Goal: Task Accomplishment & Management: Use online tool/utility

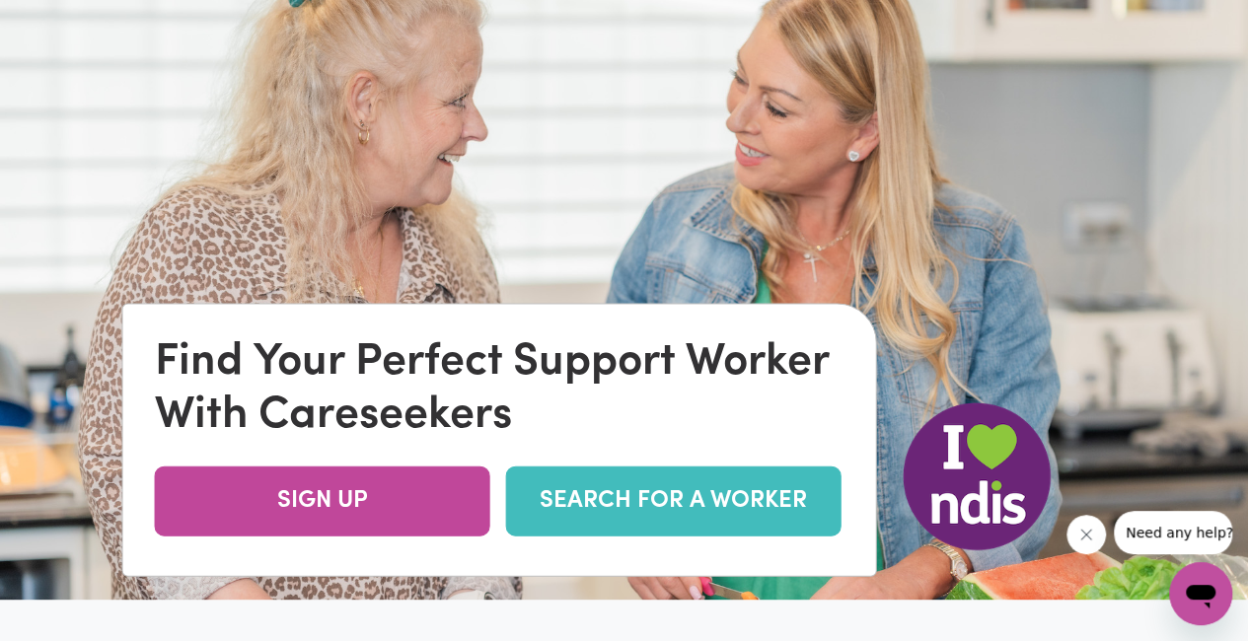
scroll to position [197, 0]
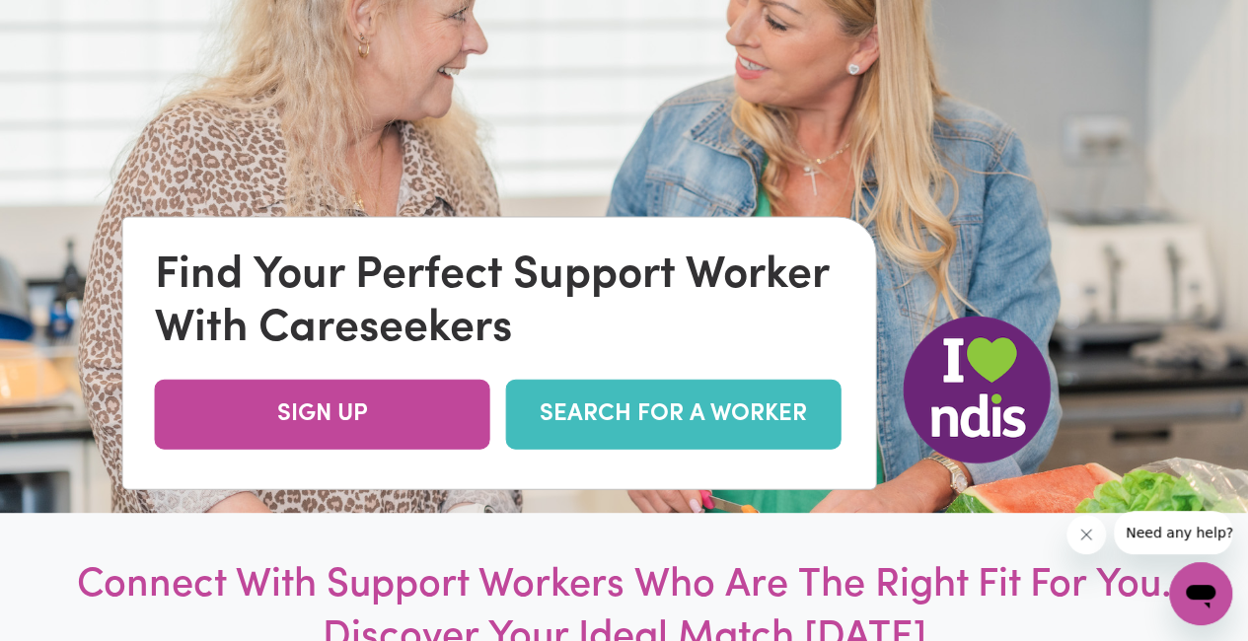
click at [645, 409] on link "SEARCH FOR A WORKER" at bounding box center [673, 414] width 335 height 70
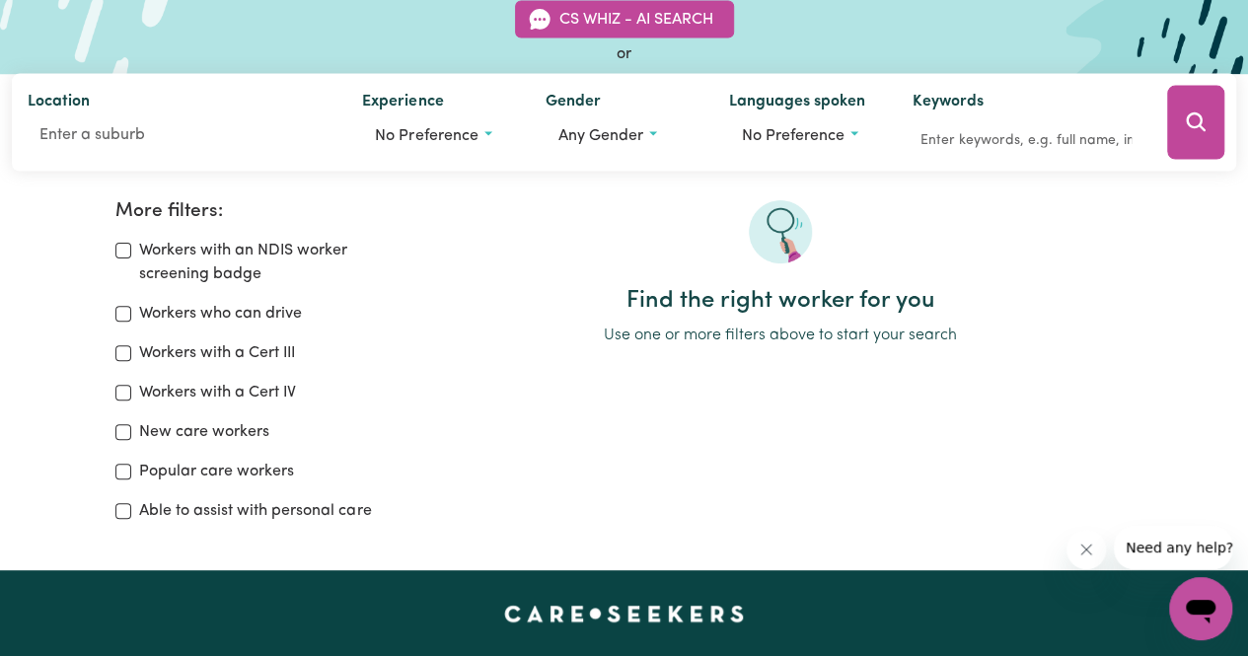
scroll to position [197, 0]
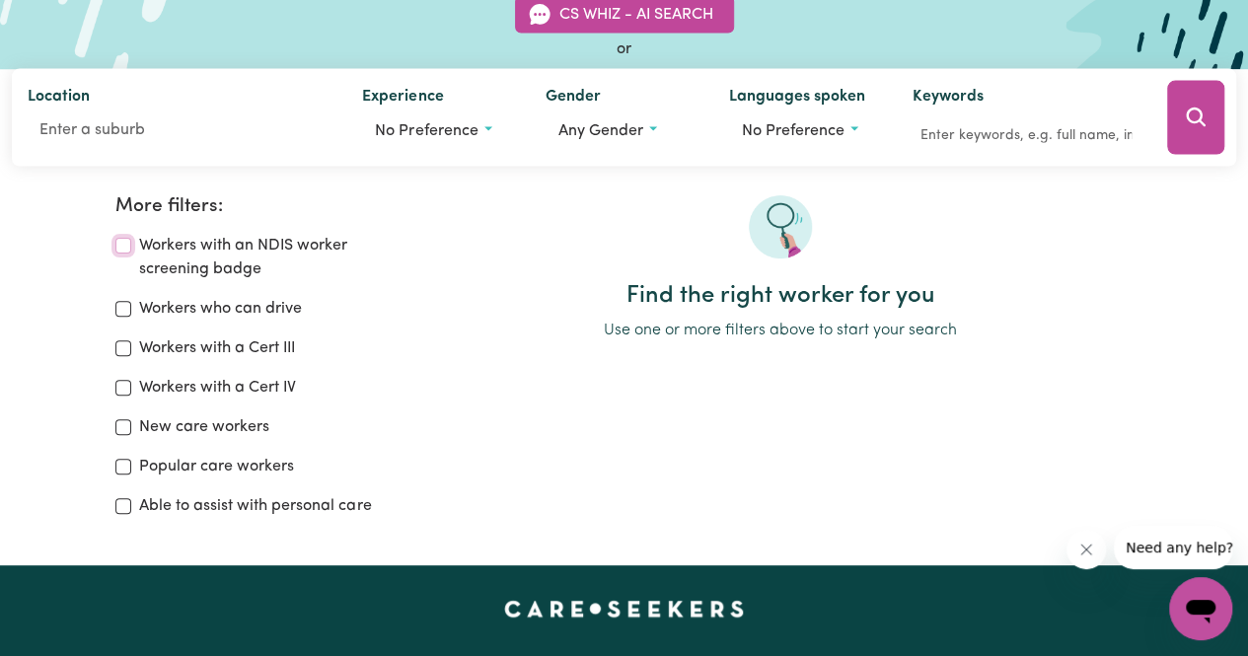
click at [122, 238] on input "Workers with an NDIS worker screening badge" at bounding box center [123, 246] width 16 height 16
checkbox input "true"
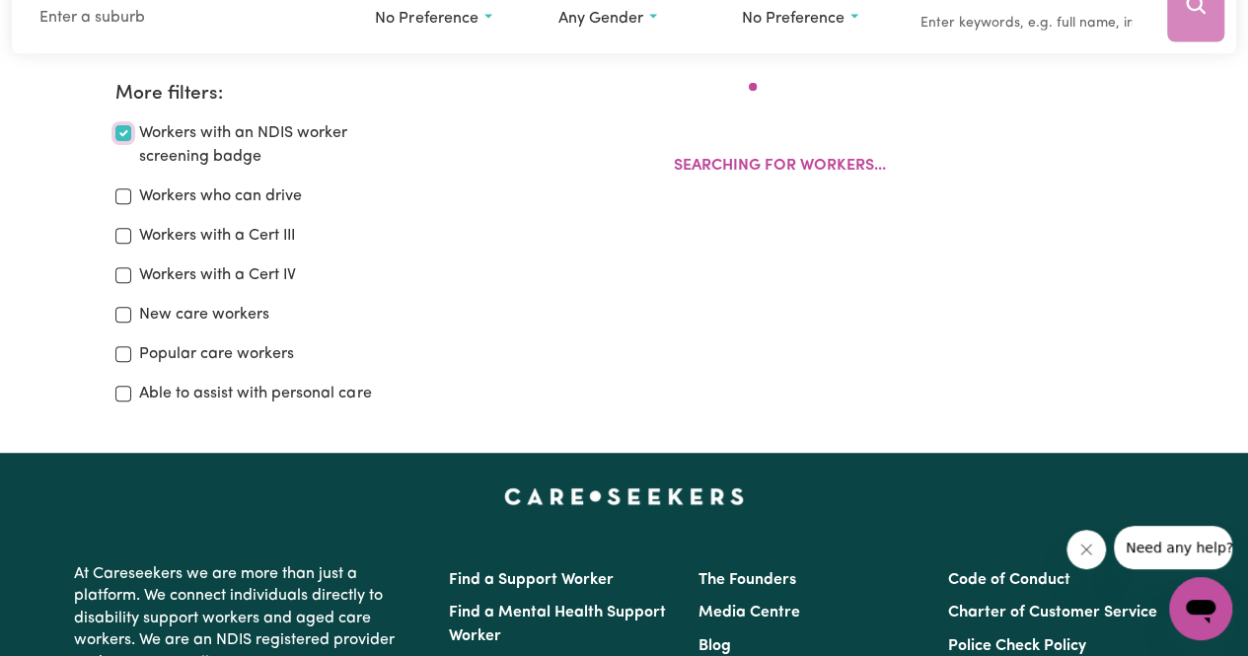
scroll to position [329, 0]
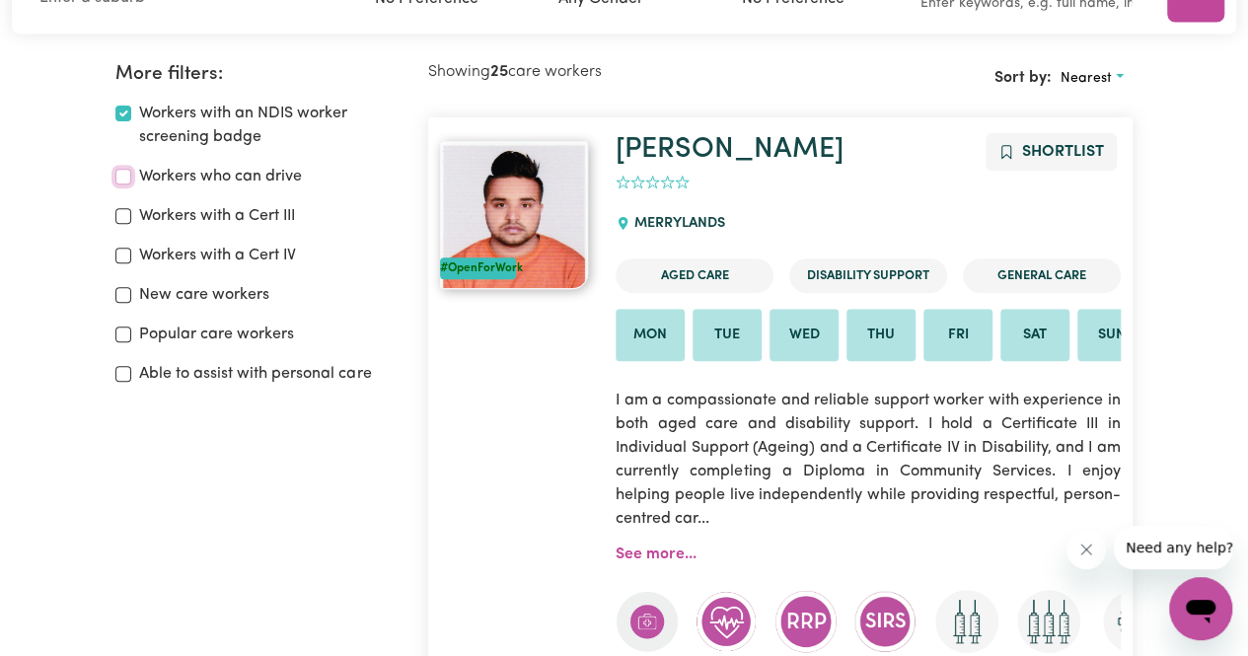
click at [126, 179] on input "Workers who can drive" at bounding box center [123, 177] width 16 height 16
checkbox input "true"
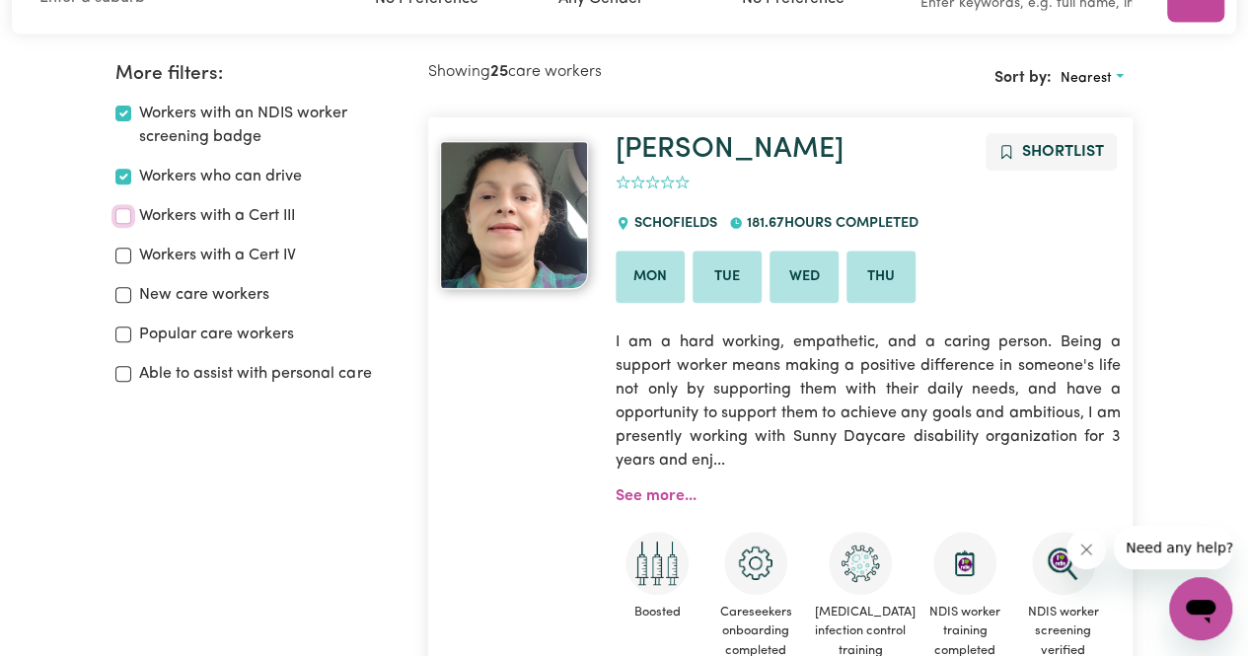
click at [124, 214] on input "Workers with a Cert III" at bounding box center [123, 216] width 16 height 16
checkbox input "true"
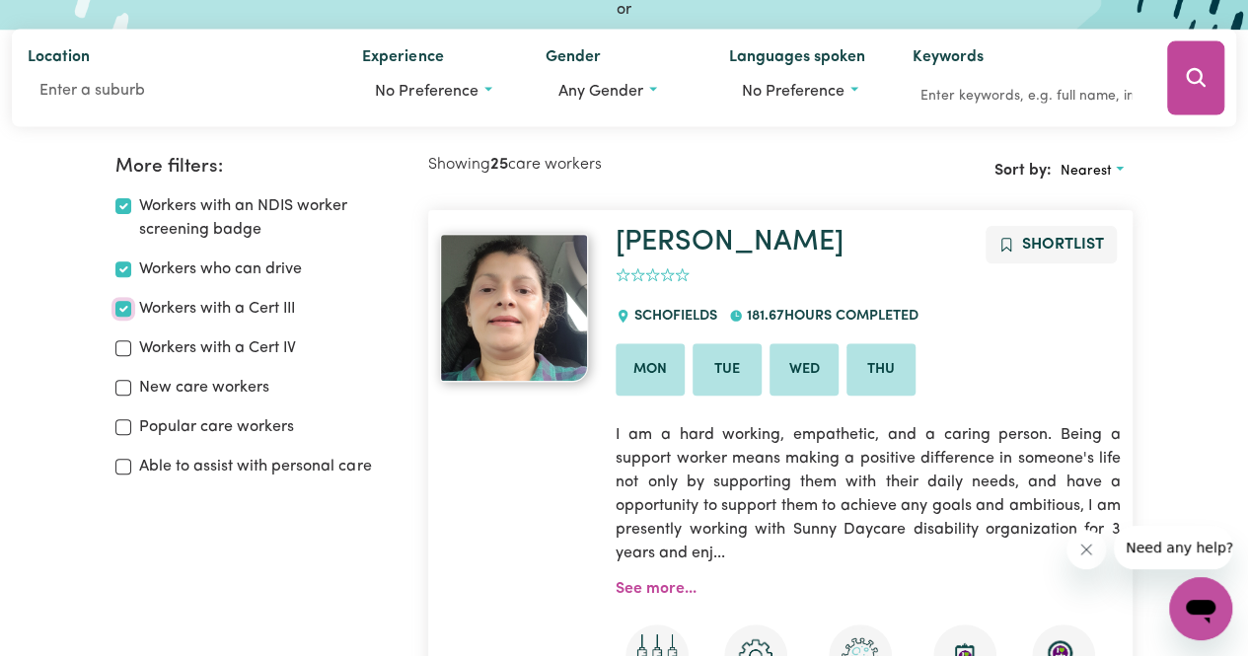
scroll to position [132, 0]
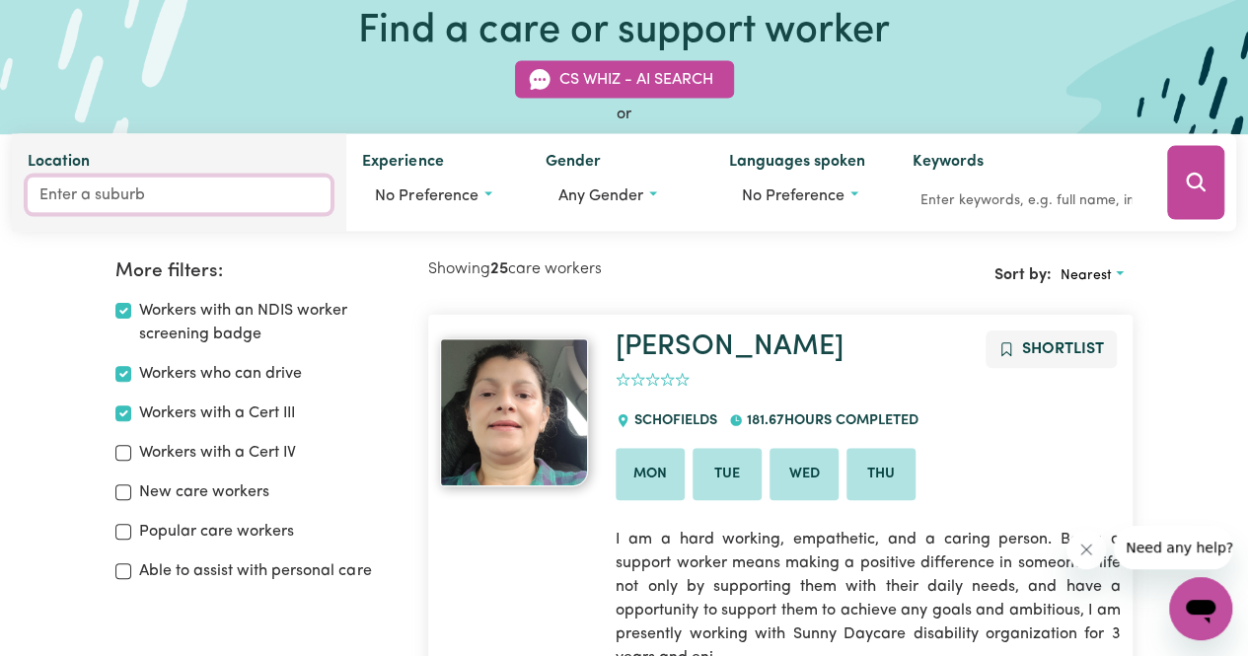
click at [101, 204] on input "Location" at bounding box center [179, 196] width 303 height 36
type input "r"
type input "redland"
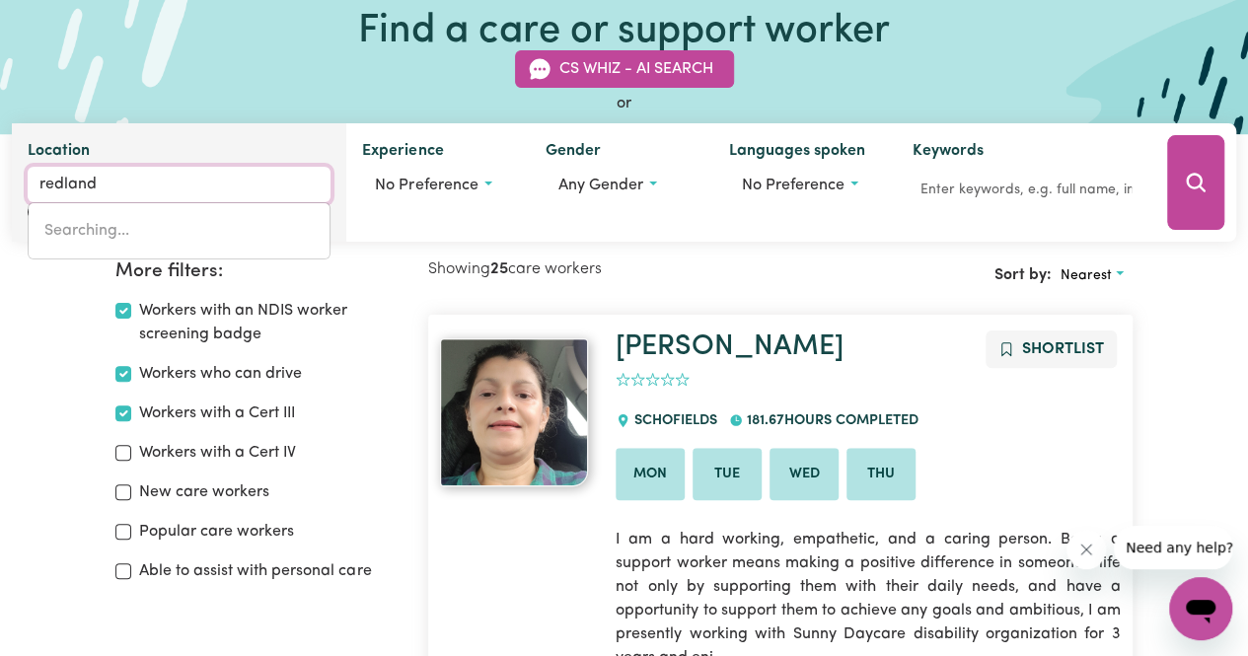
type input "redland BAY, Queensland, 4165"
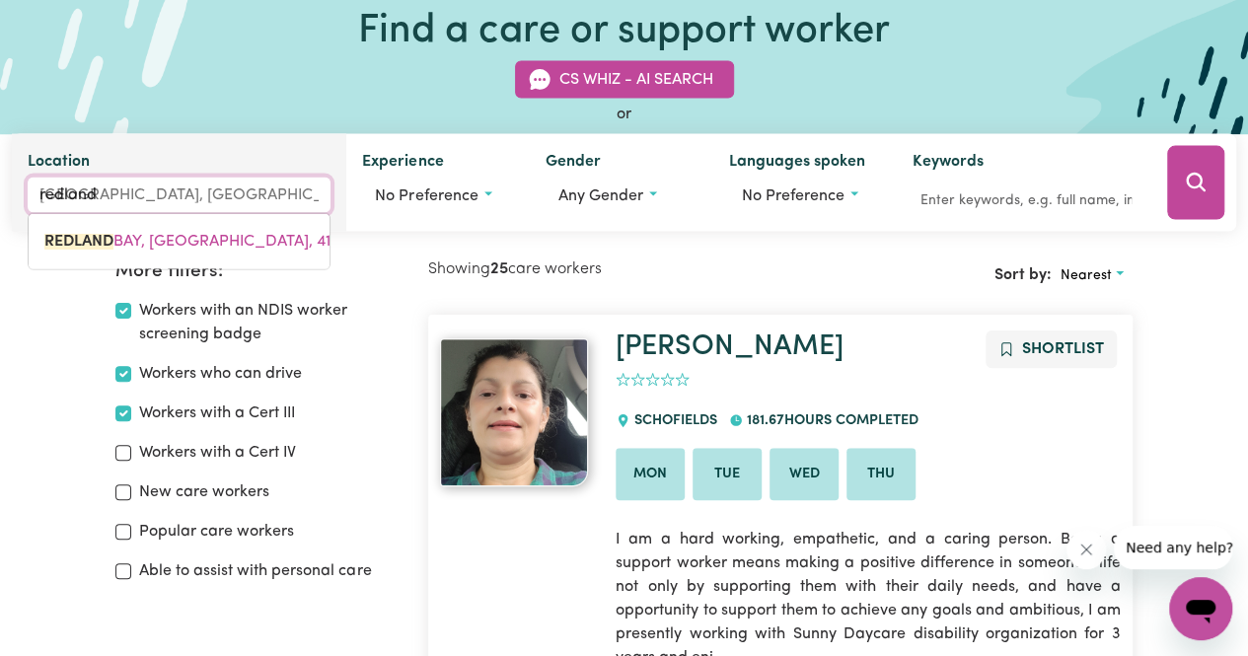
type input "redland b"
type input "redland bAY, Queensland, 4165"
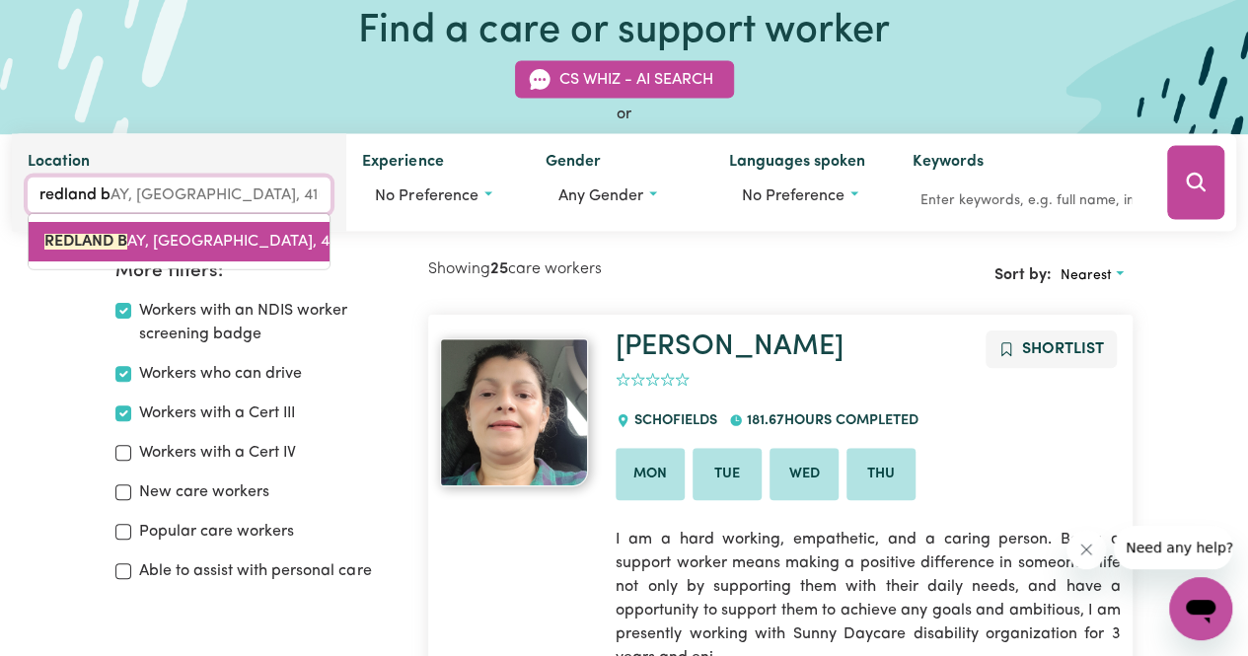
click at [221, 234] on span "REDLAND B AY, Queensland, 4165" at bounding box center [198, 242] width 308 height 16
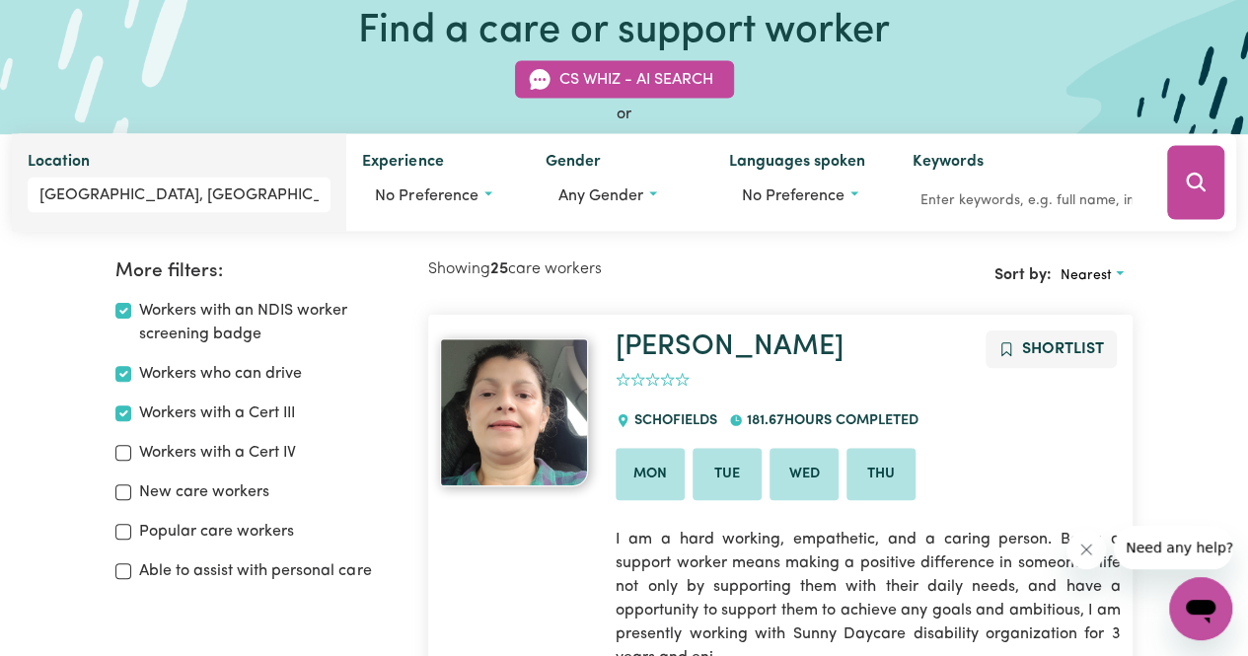
click at [1157, 182] on div at bounding box center [1195, 183] width 81 height 98
click at [1172, 182] on button "Search" at bounding box center [1195, 183] width 57 height 74
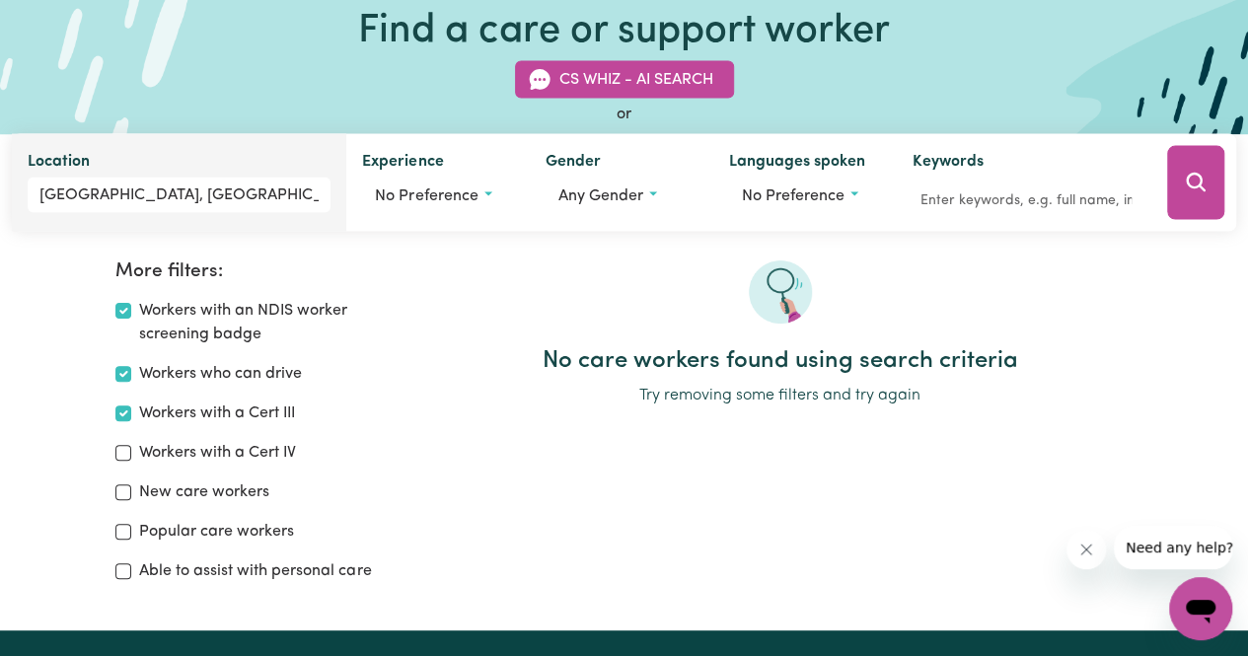
scroll to position [231, 0]
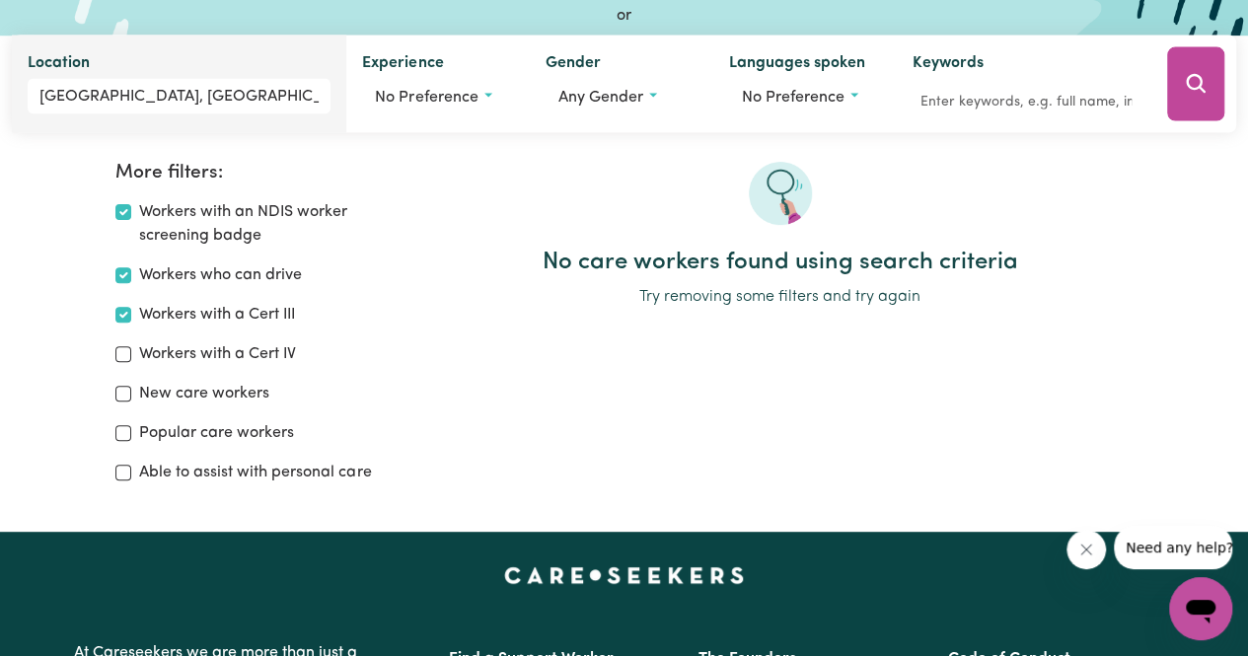
click at [138, 214] on div "Workers with an NDIS worker screening badge" at bounding box center [259, 223] width 288 height 47
click at [119, 208] on input "Workers with an NDIS worker screening badge" at bounding box center [123, 212] width 16 height 16
checkbox input "false"
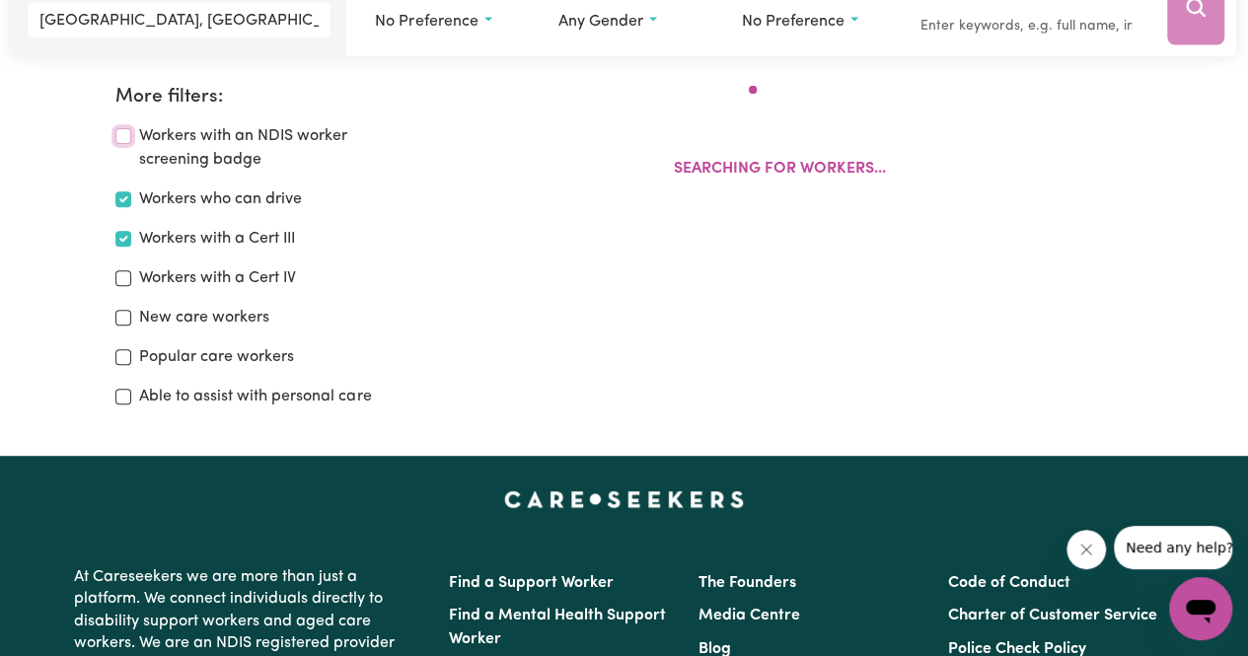
scroll to position [329, 0]
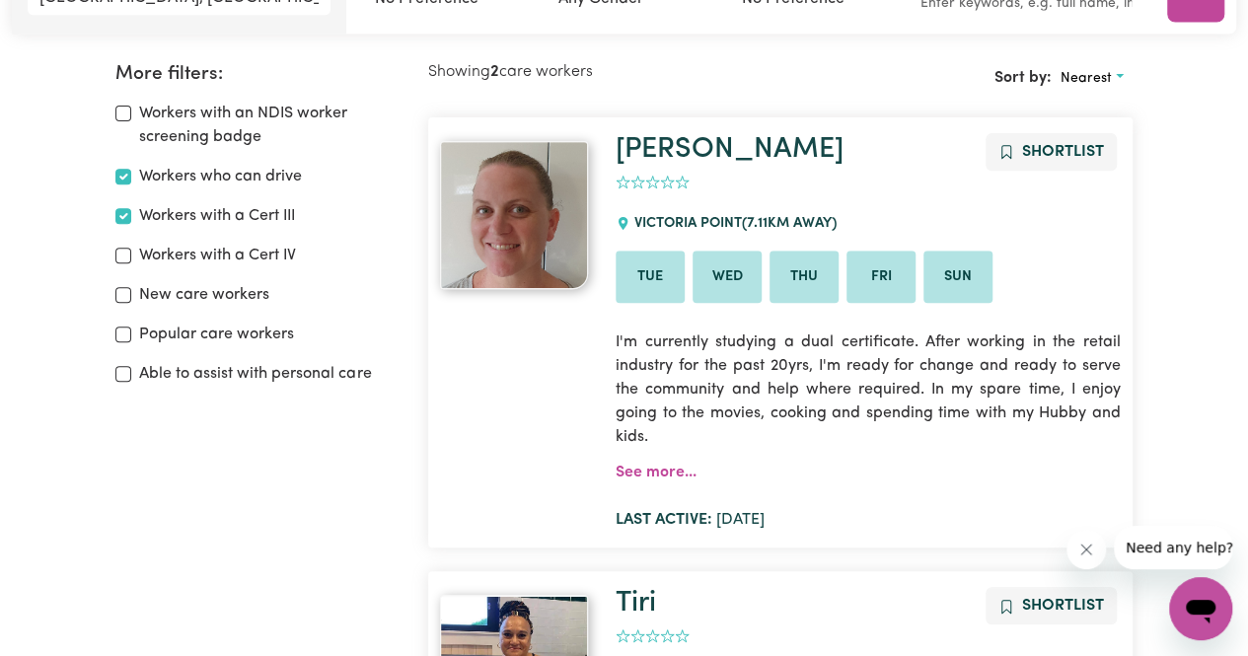
click at [120, 266] on div "Workers with a Cert IV" at bounding box center [259, 256] width 288 height 24
click at [125, 225] on div "Workers with a Cert III" at bounding box center [259, 216] width 288 height 24
click at [120, 166] on div "Workers who can drive" at bounding box center [259, 177] width 288 height 24
drag, startPoint x: 122, startPoint y: 210, endPoint x: 124, endPoint y: 198, distance: 12.0
click at [123, 210] on input "Workers with a Cert III" at bounding box center [123, 216] width 16 height 16
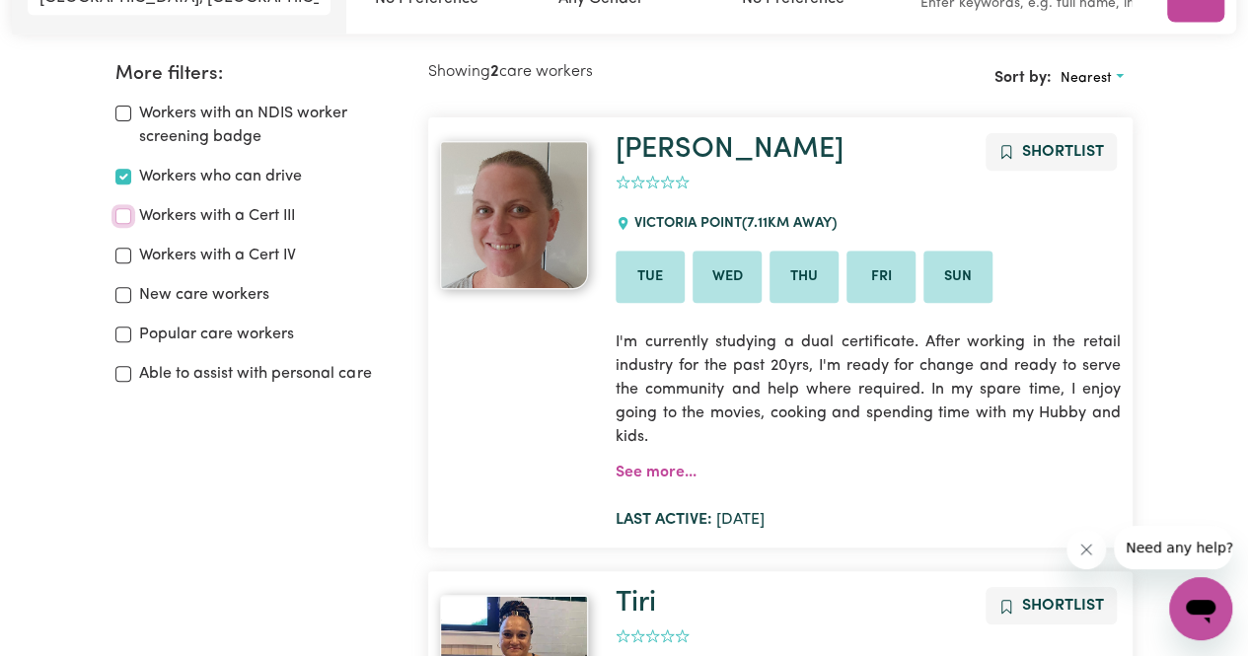
checkbox input "false"
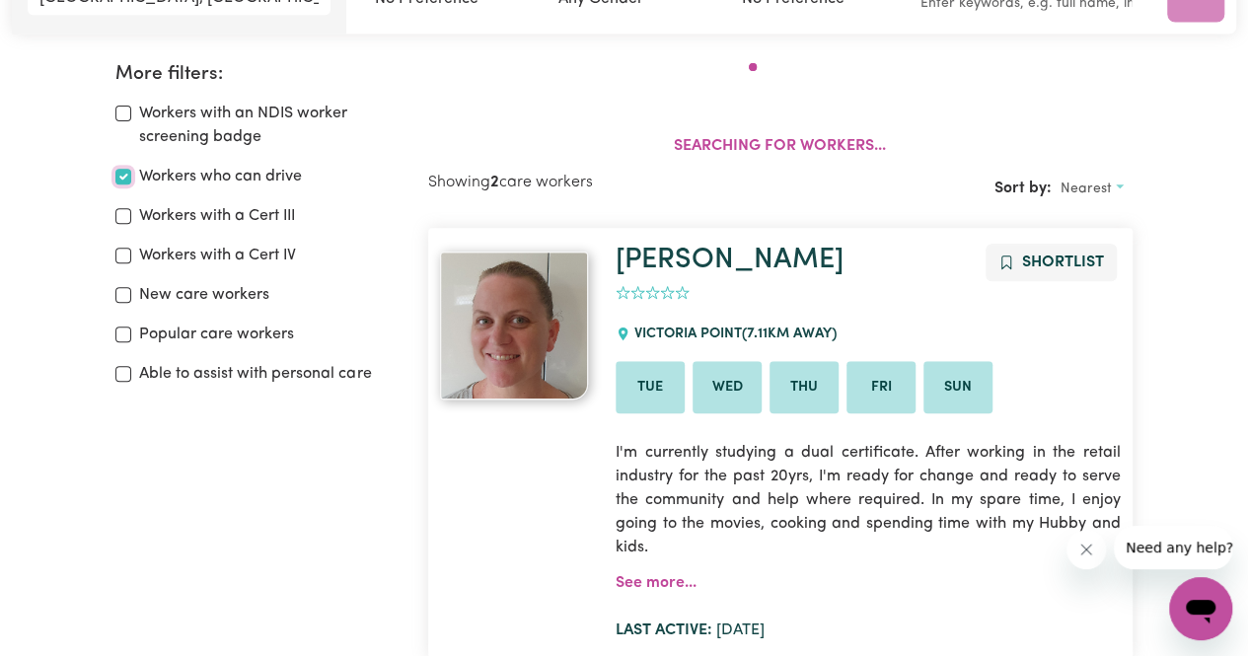
click at [122, 169] on input "Workers who can drive" at bounding box center [123, 177] width 16 height 16
checkbox input "false"
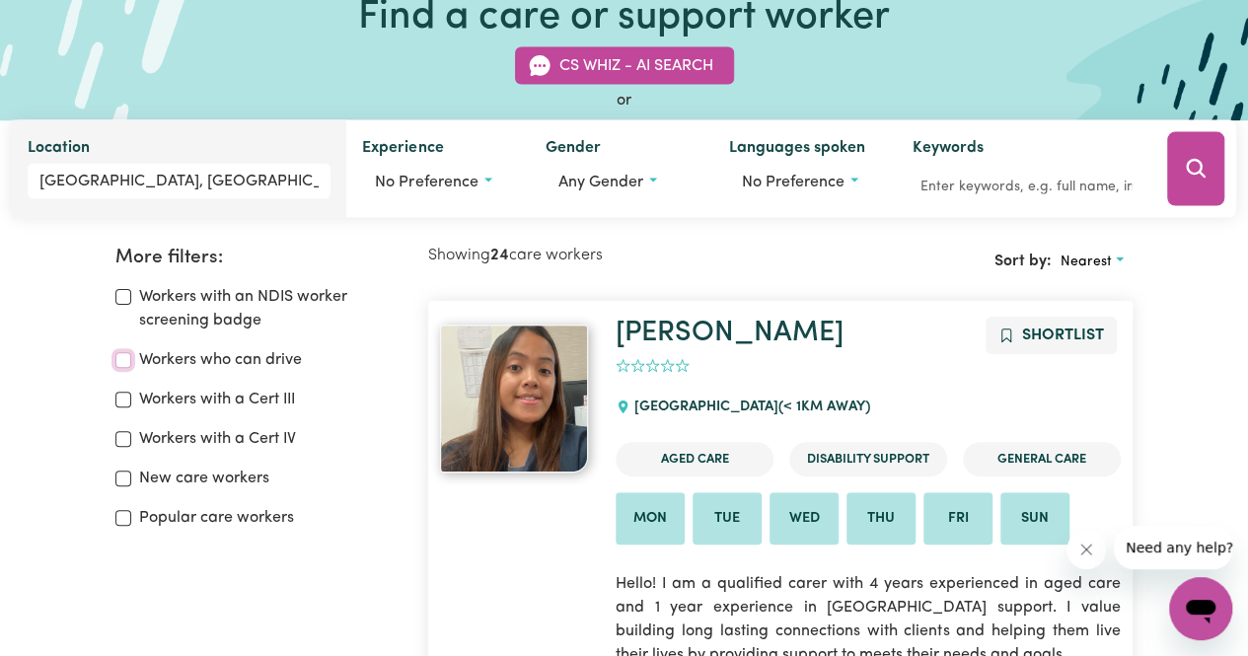
scroll to position [34, 0]
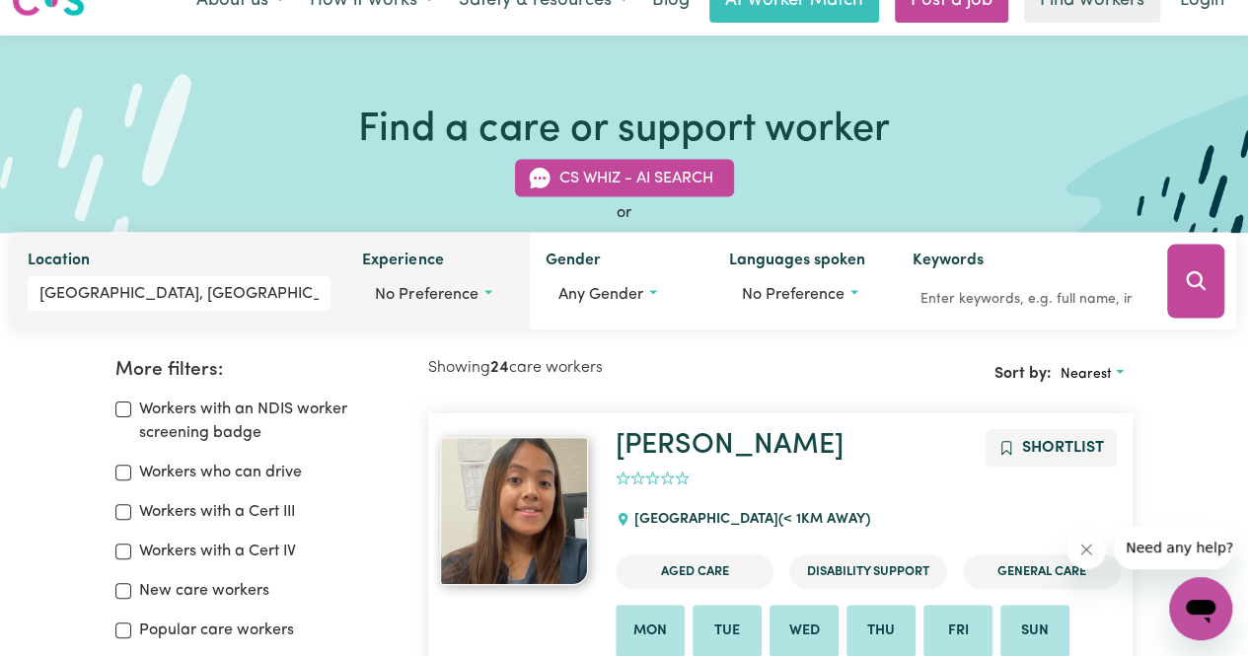
click at [492, 292] on button "No preference" at bounding box center [438, 294] width 152 height 37
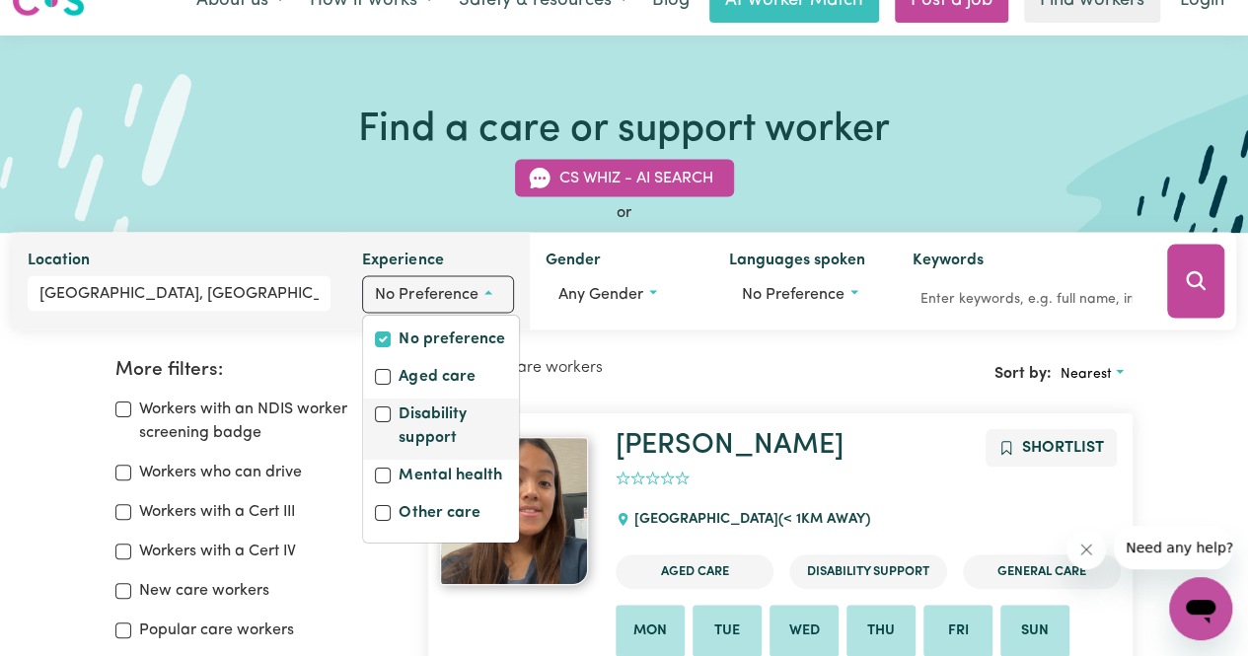
click at [369, 413] on div "Disability support" at bounding box center [441, 429] width 156 height 61
click at [379, 411] on input "Disability support" at bounding box center [383, 414] width 16 height 16
checkbox input "true"
checkbox input "false"
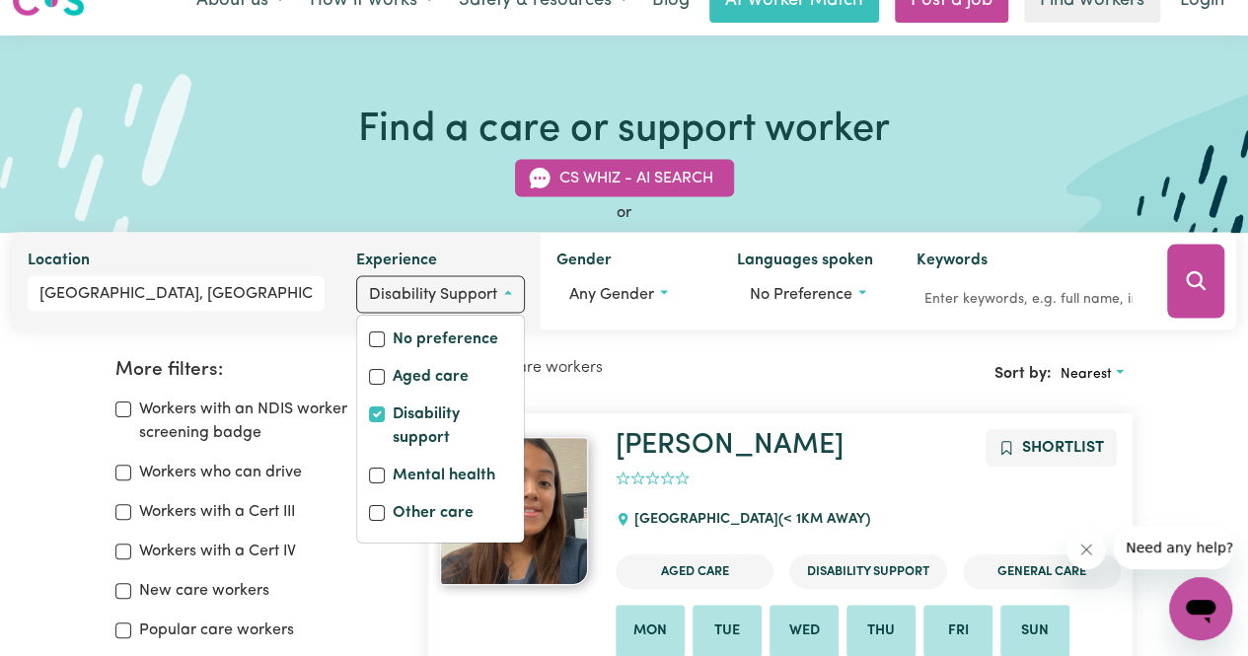
click at [509, 286] on button "Disability support" at bounding box center [440, 294] width 168 height 37
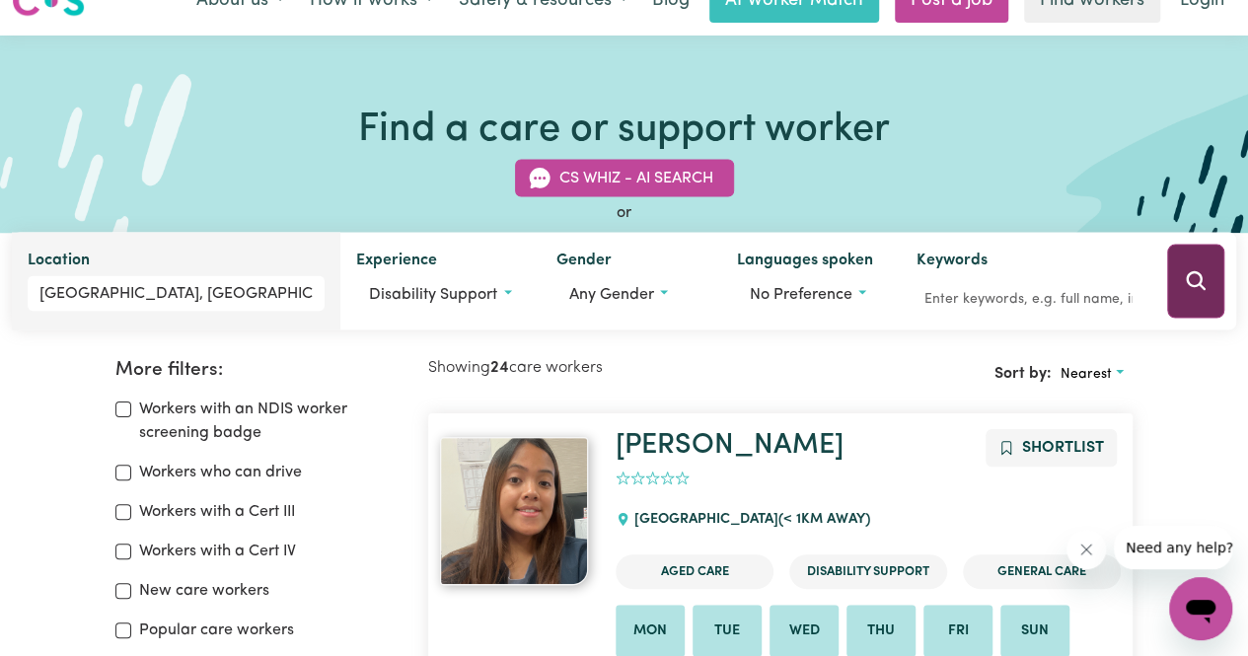
click at [1176, 271] on button "Search" at bounding box center [1195, 282] width 57 height 74
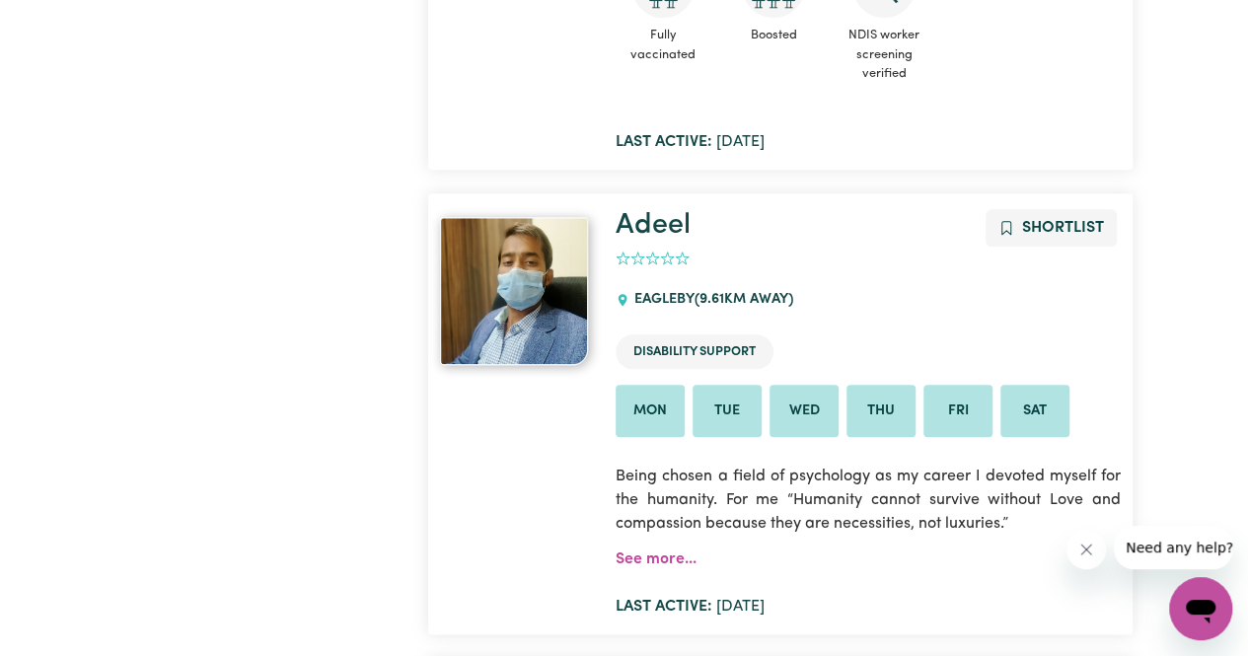
scroll to position [491, 0]
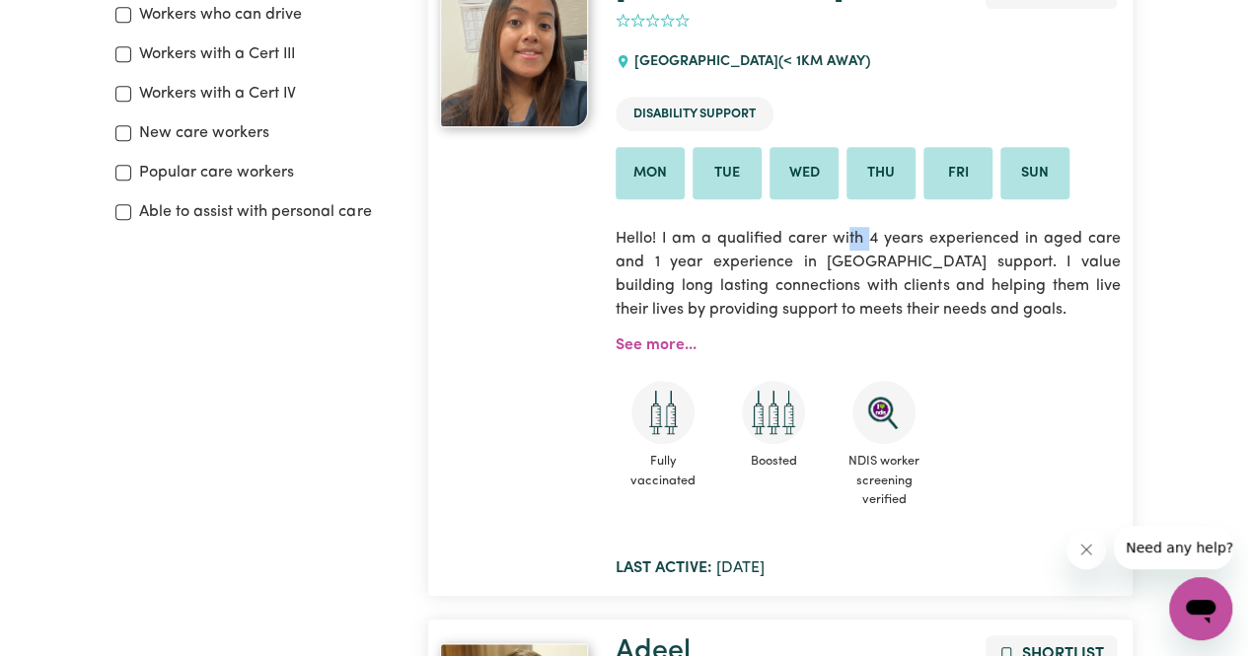
drag, startPoint x: 846, startPoint y: 239, endPoint x: 866, endPoint y: 252, distance: 23.5
click at [868, 242] on p "Hello! I am a qualified carer with 4 years experienced in aged care and 1 year …" at bounding box center [868, 274] width 504 height 118
click at [778, 290] on p "Hello! I am a qualified carer with 4 years experienced in aged care and 1 year …" at bounding box center [868, 274] width 504 height 118
click at [452, 40] on img at bounding box center [514, 53] width 148 height 148
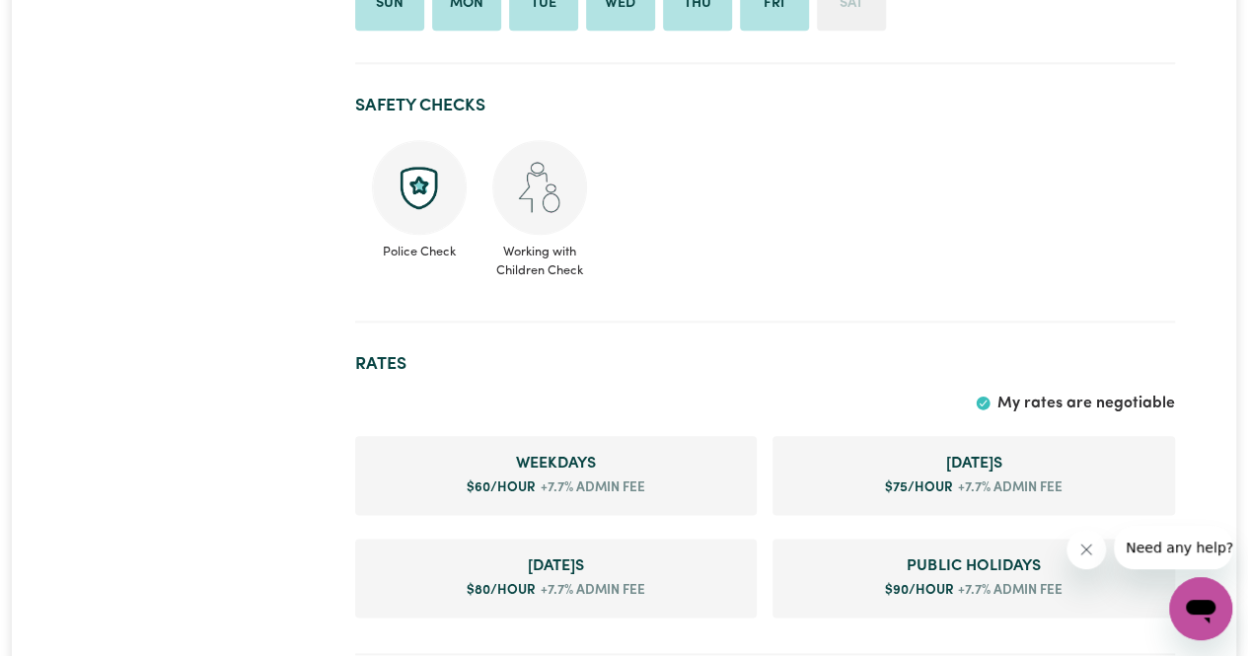
scroll to position [986, 0]
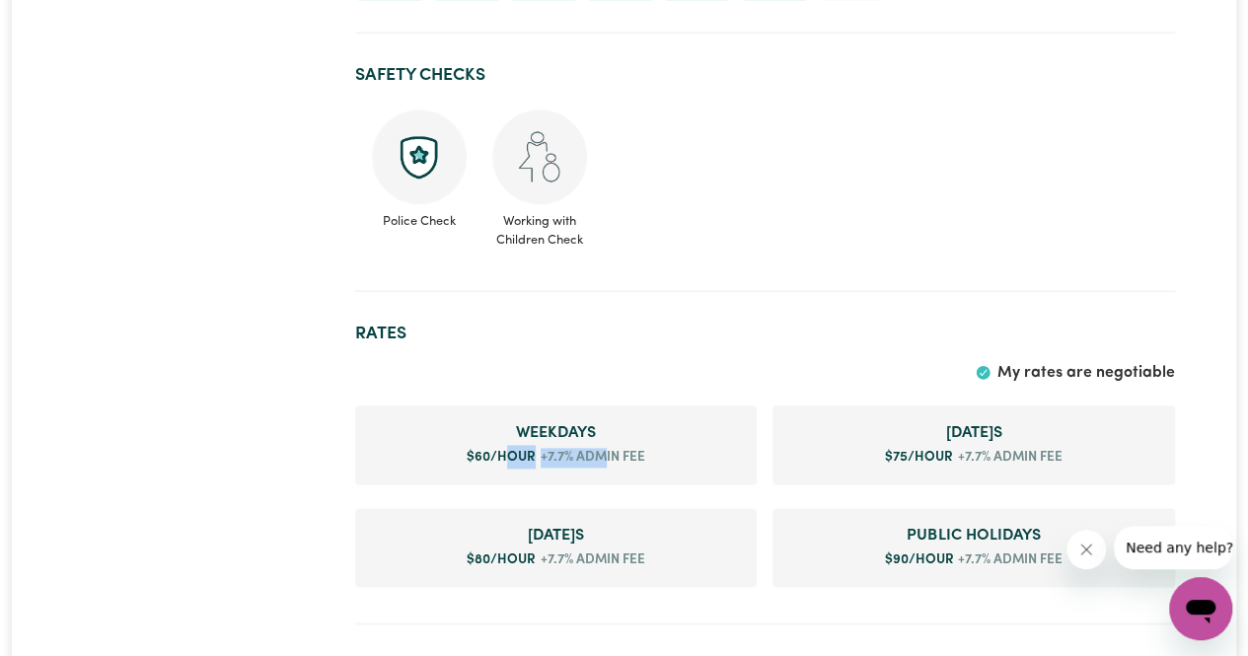
drag, startPoint x: 606, startPoint y: 453, endPoint x: 505, endPoint y: 455, distance: 100.6
click at [505, 455] on li "Weekday s $ 60 /hour +7.7% admin fee" at bounding box center [556, 444] width 402 height 79
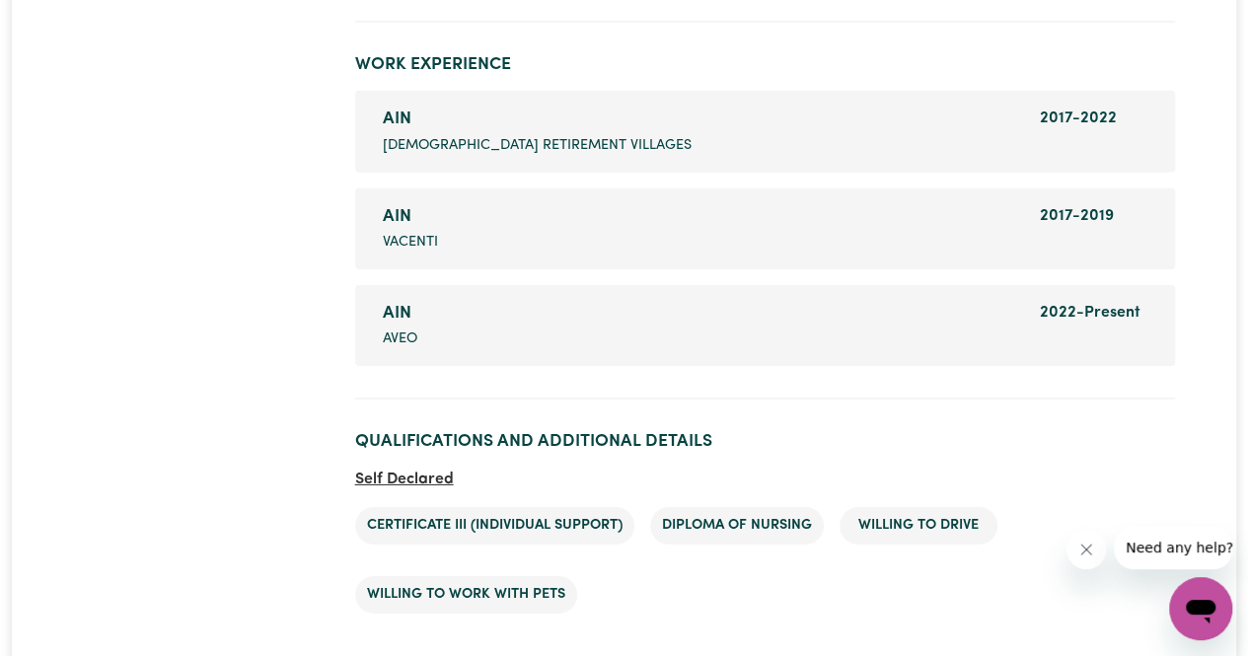
scroll to position [3255, 0]
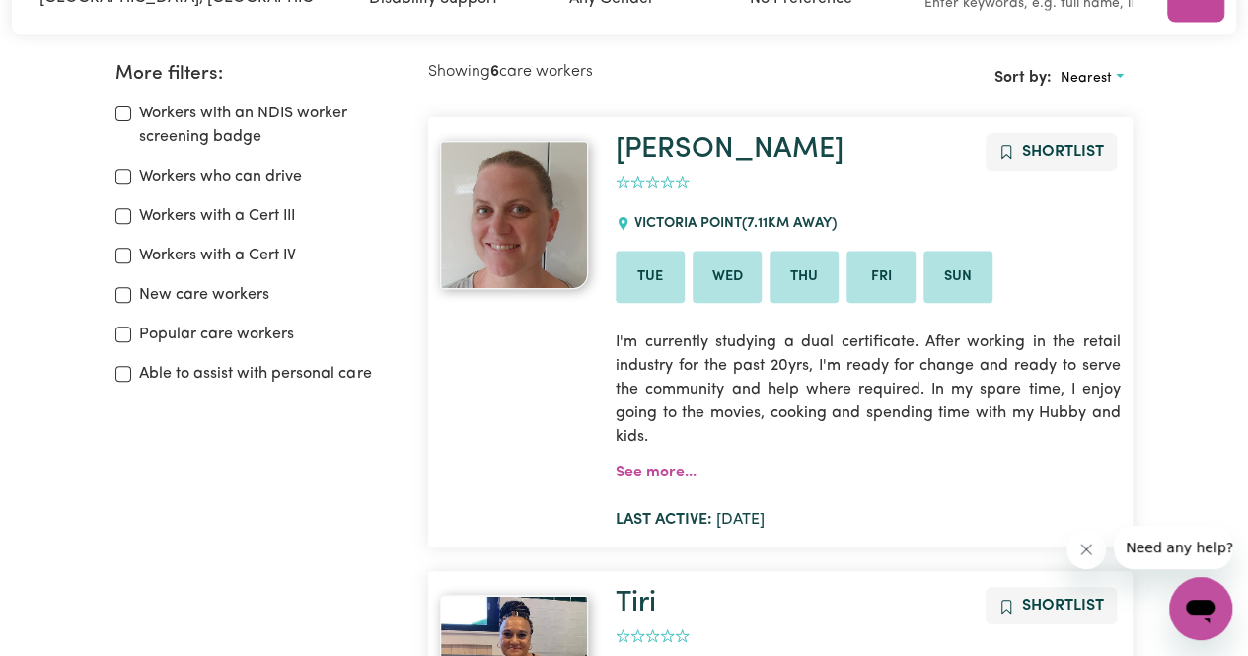
scroll to position [329, 0]
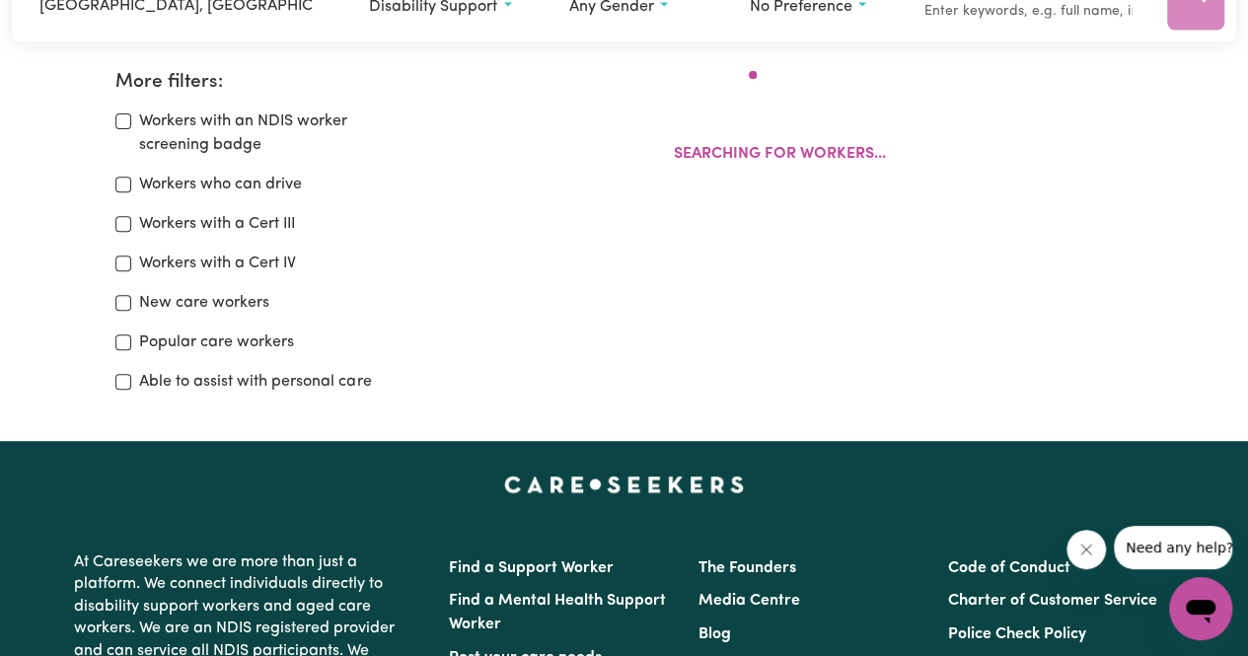
scroll to position [329, 0]
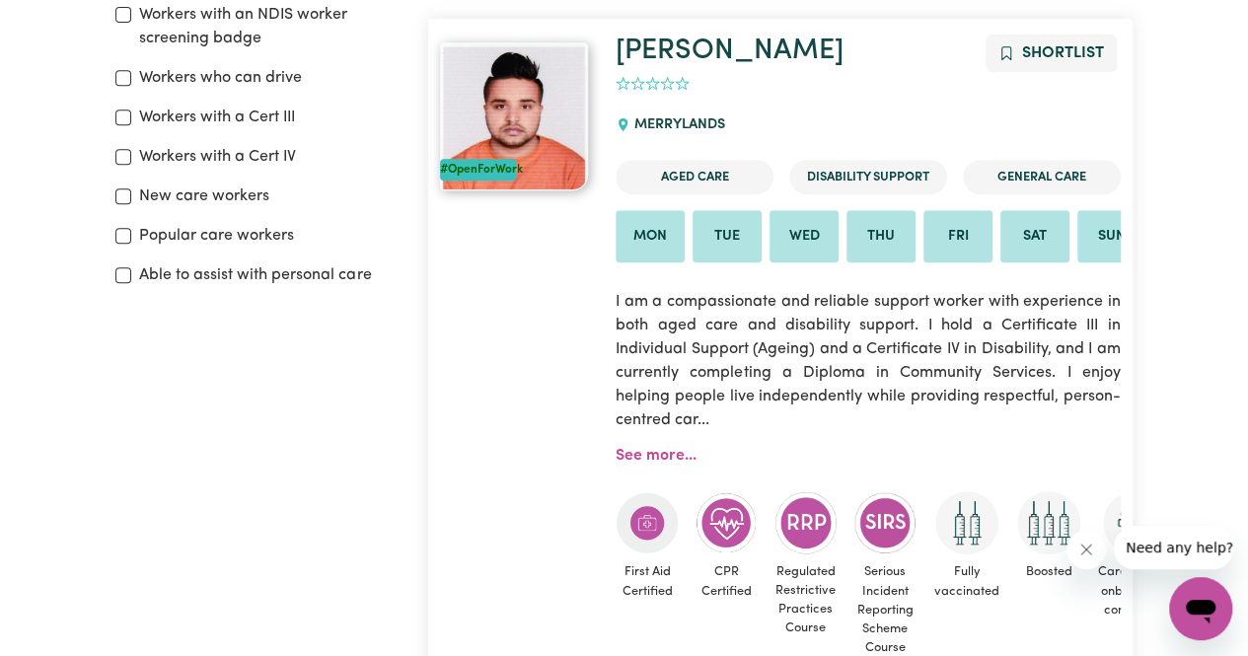
click at [504, 86] on img at bounding box center [514, 116] width 148 height 148
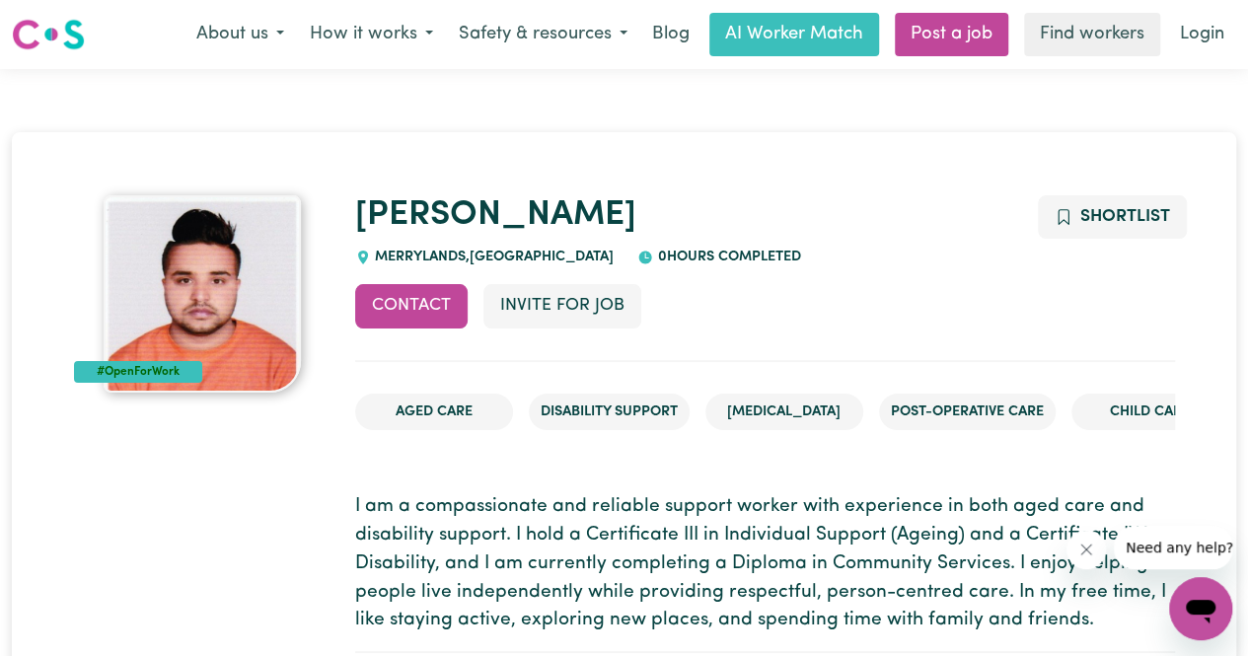
drag, startPoint x: 21, startPoint y: 154, endPoint x: 36, endPoint y: 150, distance: 15.3
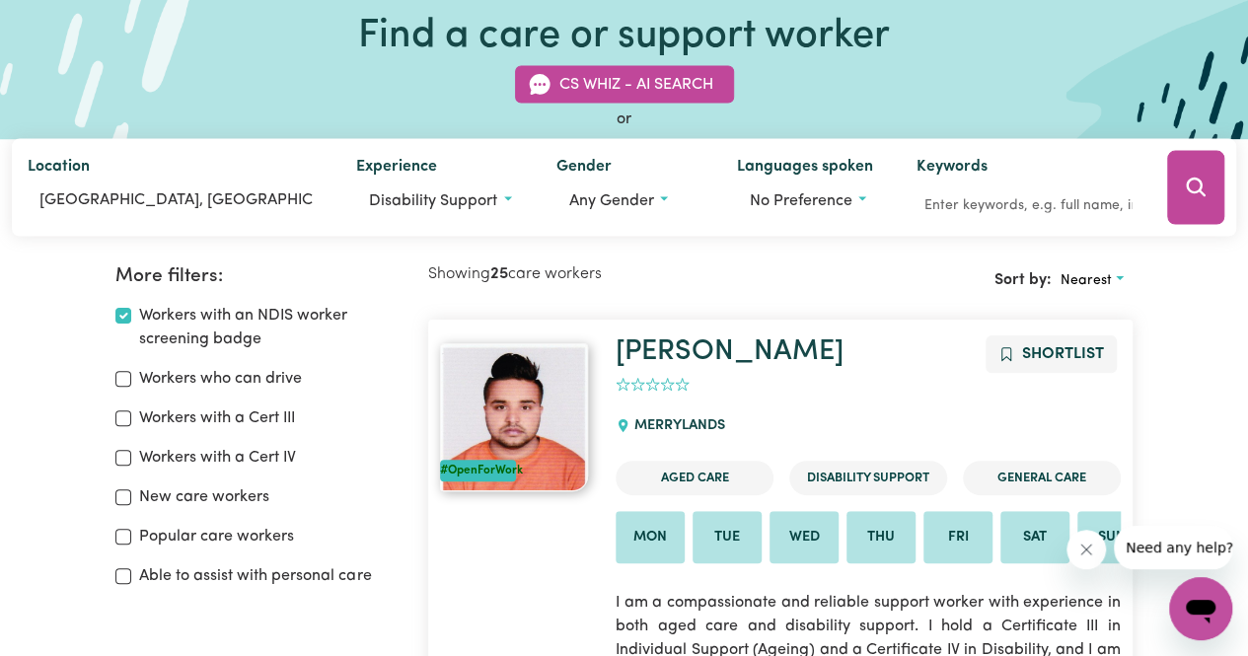
scroll to position [126, 0]
click at [1190, 193] on icon "Search" at bounding box center [1195, 188] width 19 height 19
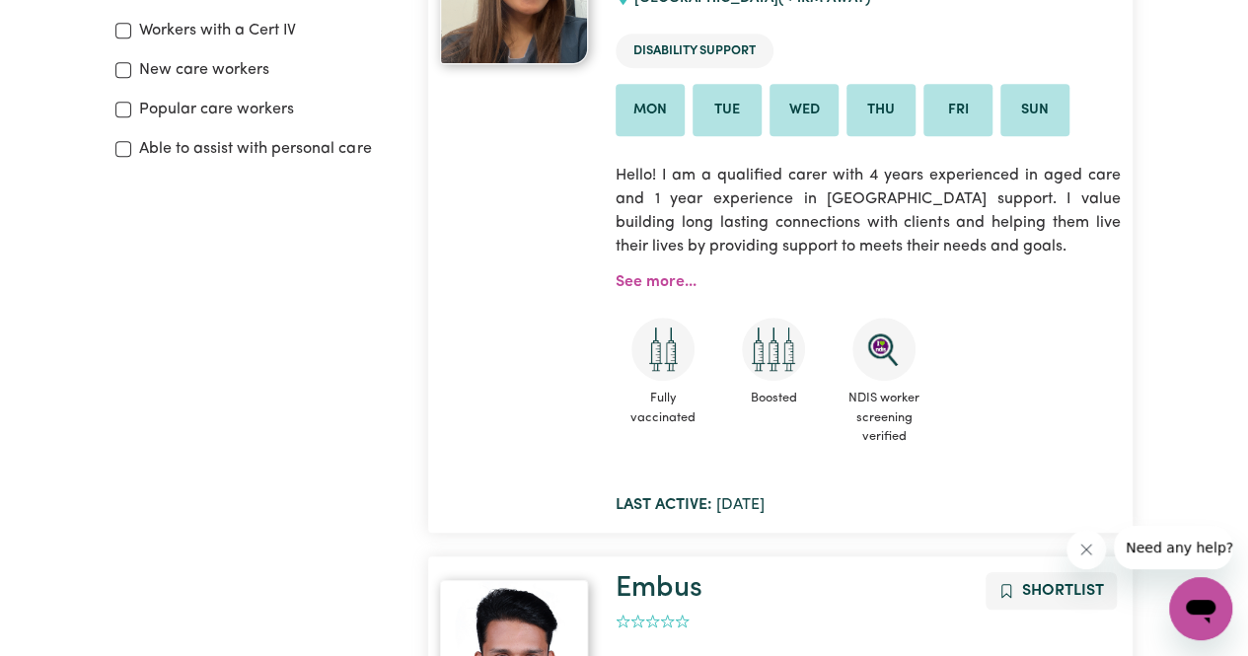
scroll to position [823, 0]
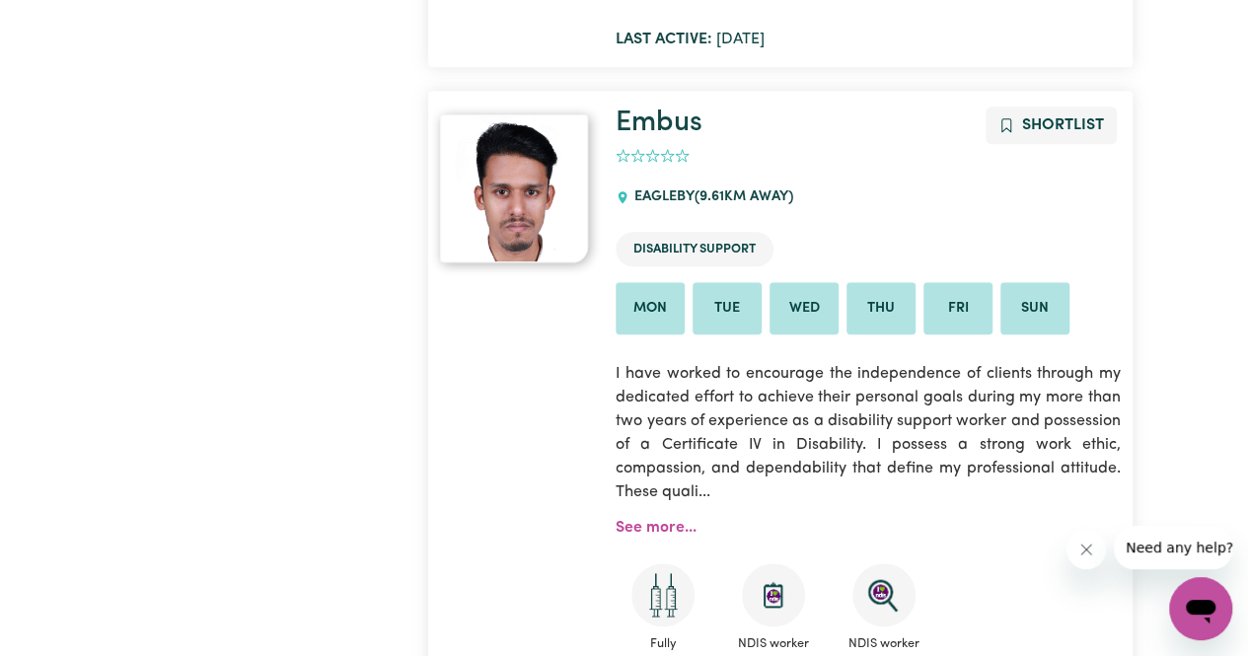
click at [500, 207] on img at bounding box center [514, 188] width 148 height 148
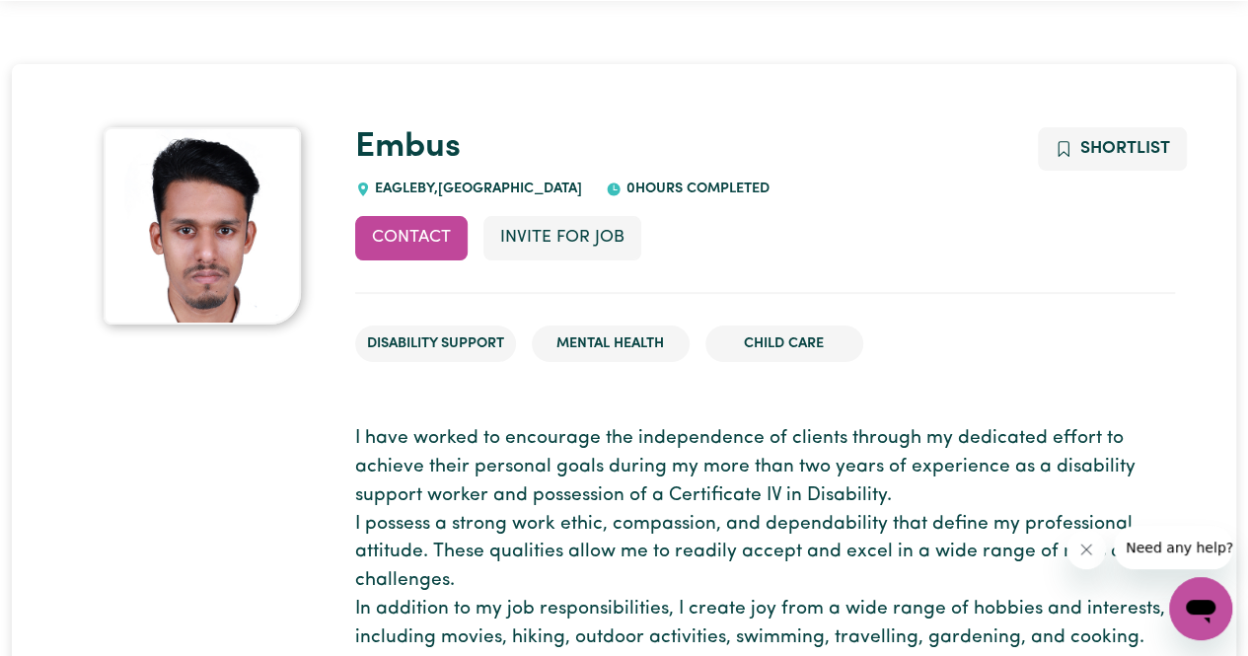
scroll to position [99, 0]
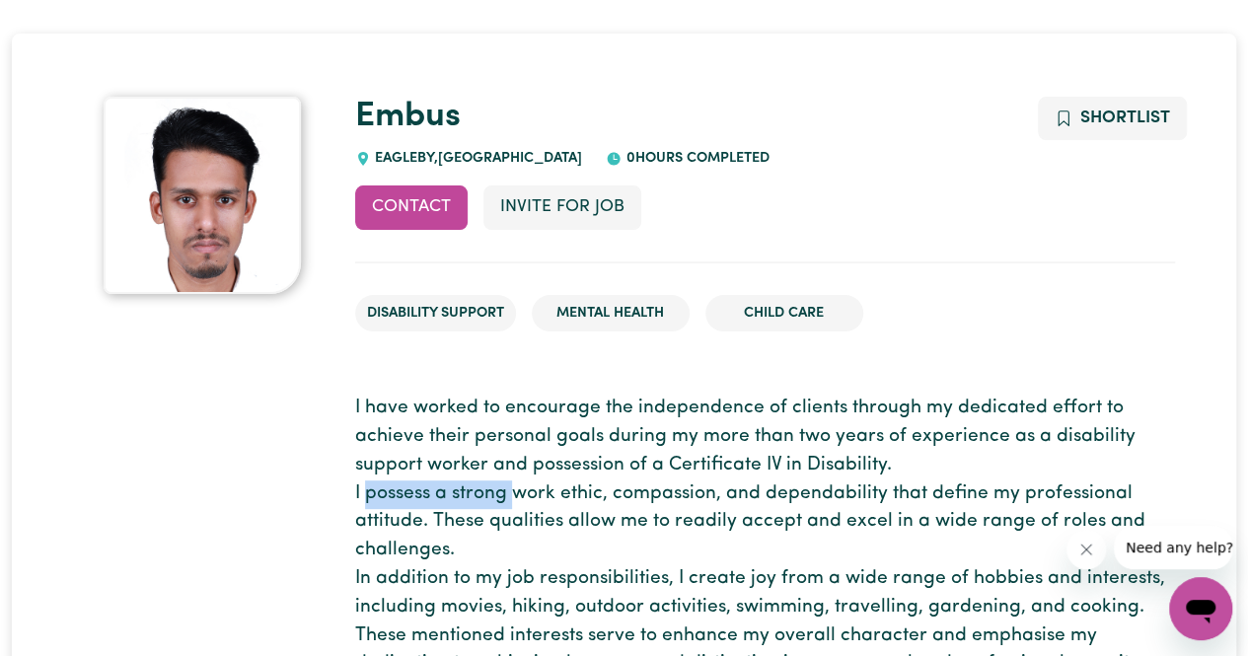
drag, startPoint x: 397, startPoint y: 497, endPoint x: 430, endPoint y: 542, distance: 55.6
click at [519, 494] on p "I have worked to encourage the independence of clients through my dedicated eff…" at bounding box center [765, 537] width 820 height 284
click at [409, 542] on p "I have worked to encourage the independence of clients through my dedicated eff…" at bounding box center [765, 537] width 820 height 284
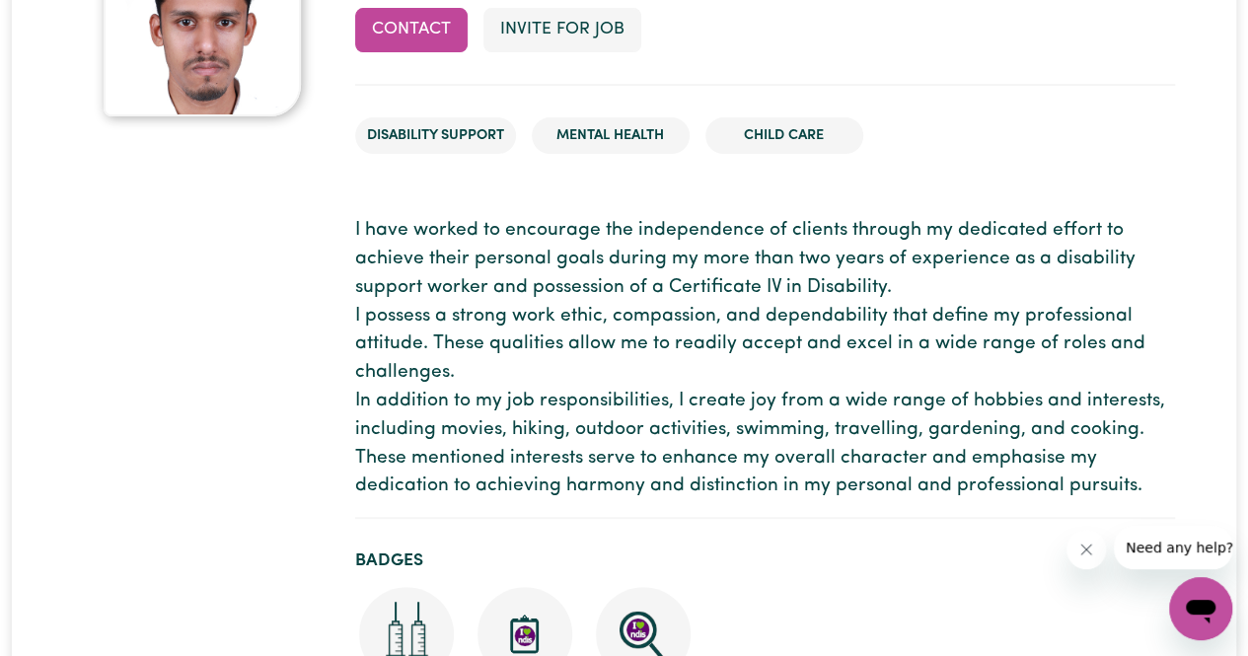
scroll to position [296, 0]
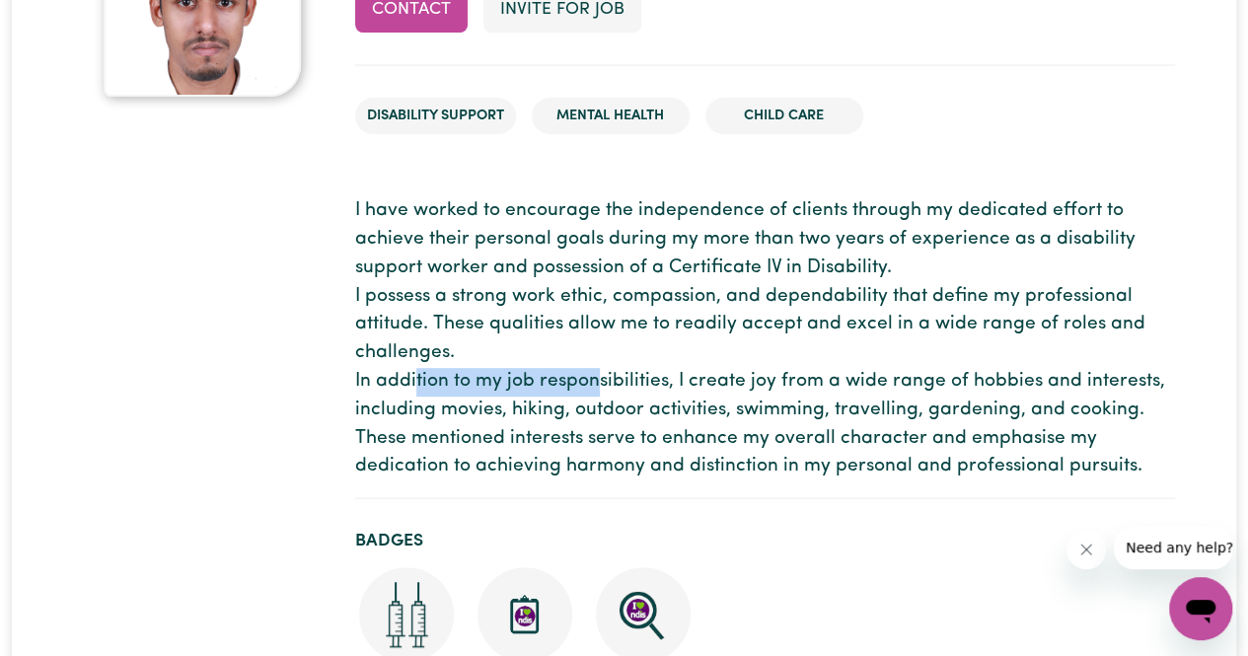
drag, startPoint x: 416, startPoint y: 387, endPoint x: 630, endPoint y: 377, distance: 214.3
click at [629, 377] on p "I have worked to encourage the independence of clients through my dedicated eff…" at bounding box center [765, 339] width 820 height 284
click at [574, 405] on p "I have worked to encourage the independence of clients through my dedicated eff…" at bounding box center [765, 339] width 820 height 284
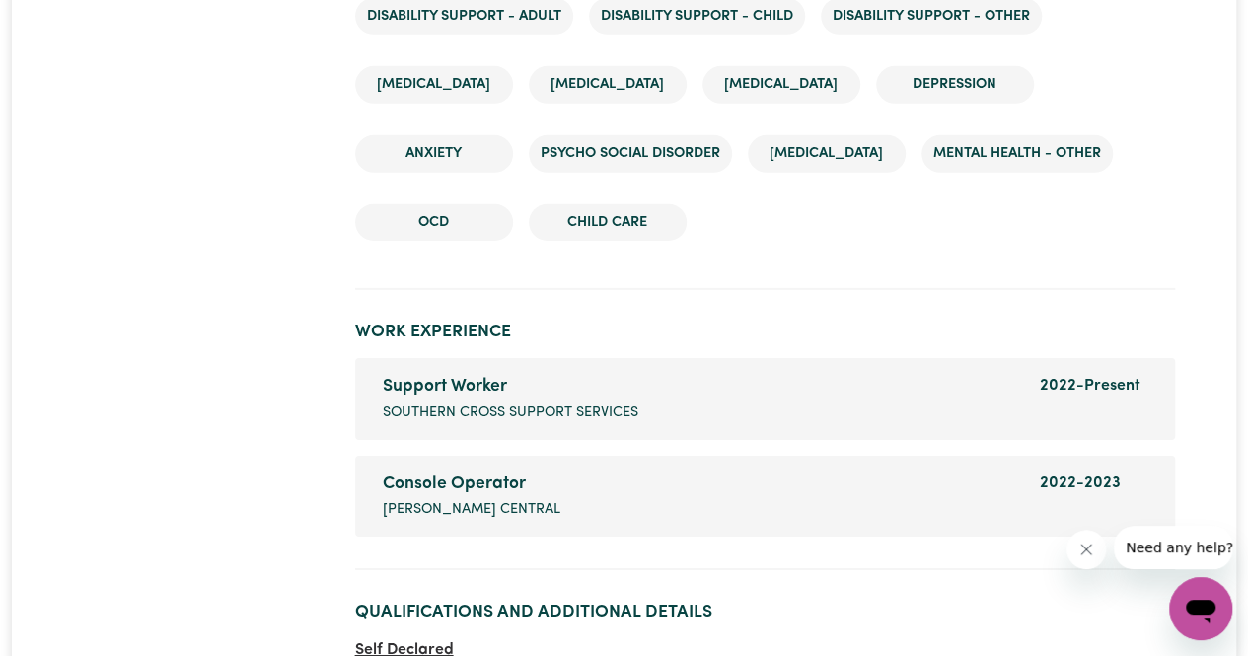
scroll to position [3354, 0]
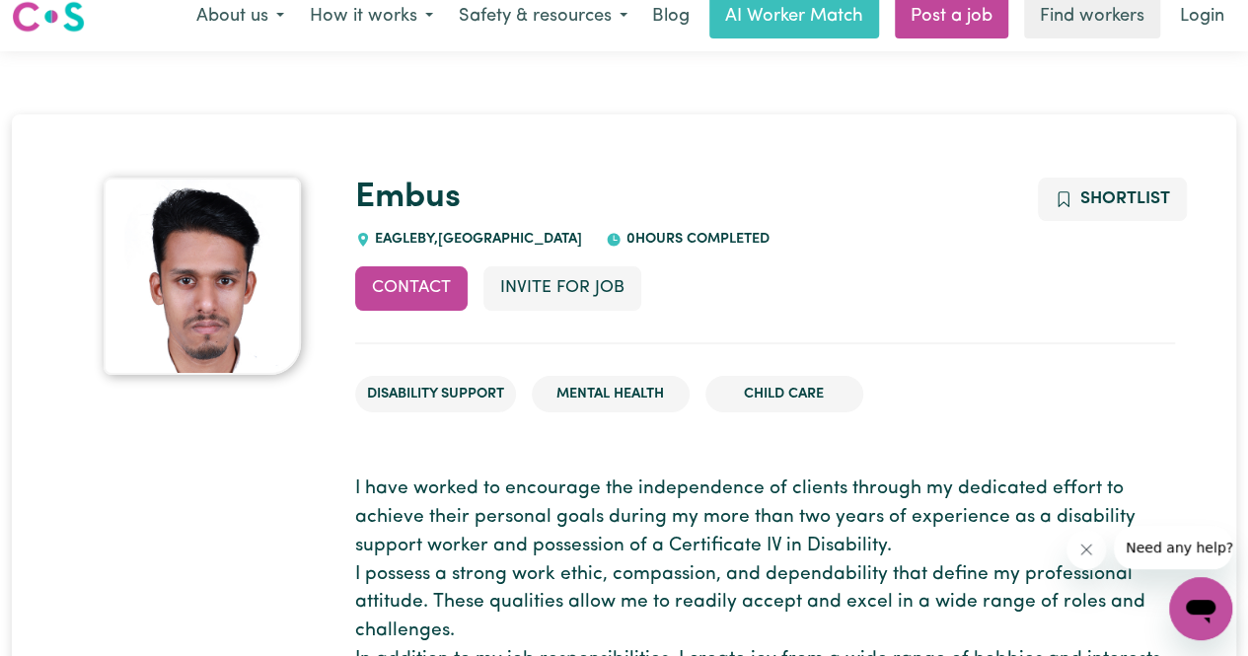
scroll to position [0, 0]
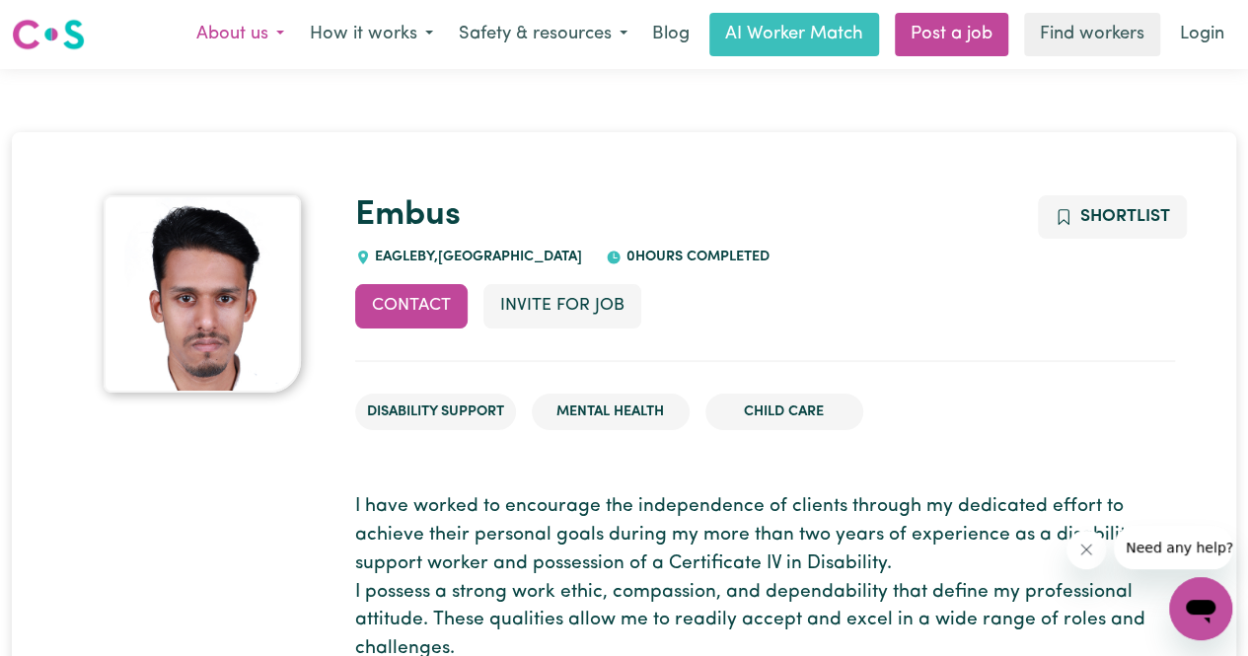
click at [277, 41] on button "About us" at bounding box center [239, 34] width 113 height 41
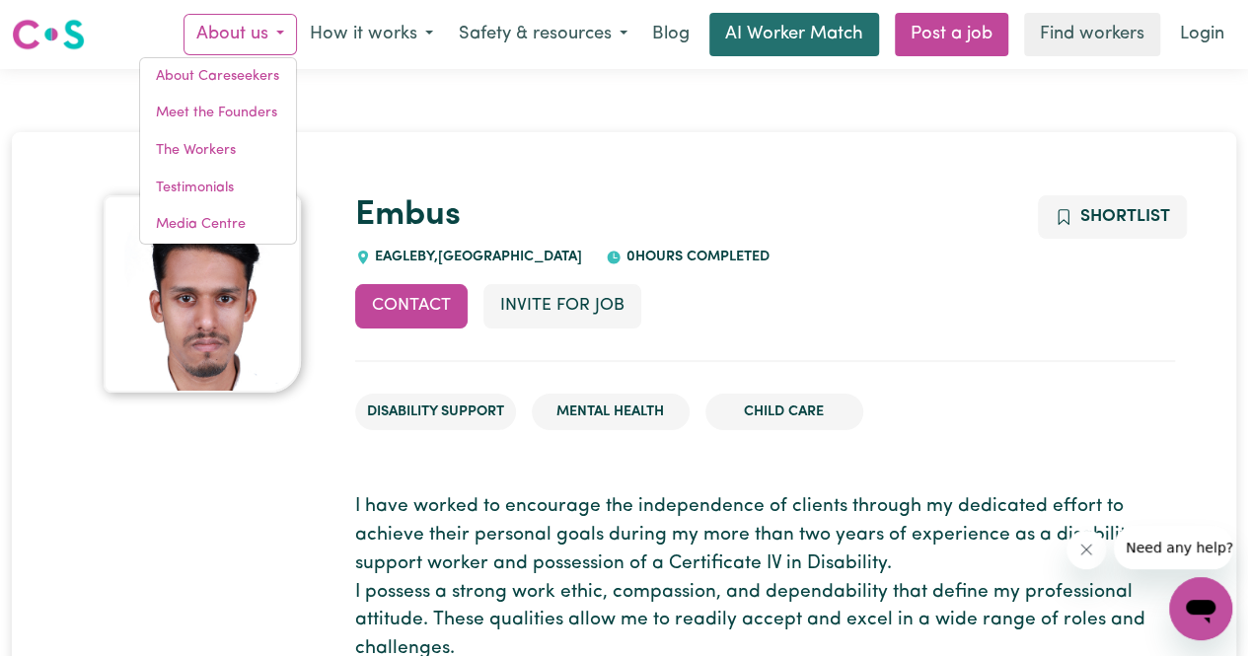
click at [823, 42] on link "AI Worker Match" at bounding box center [794, 34] width 170 height 43
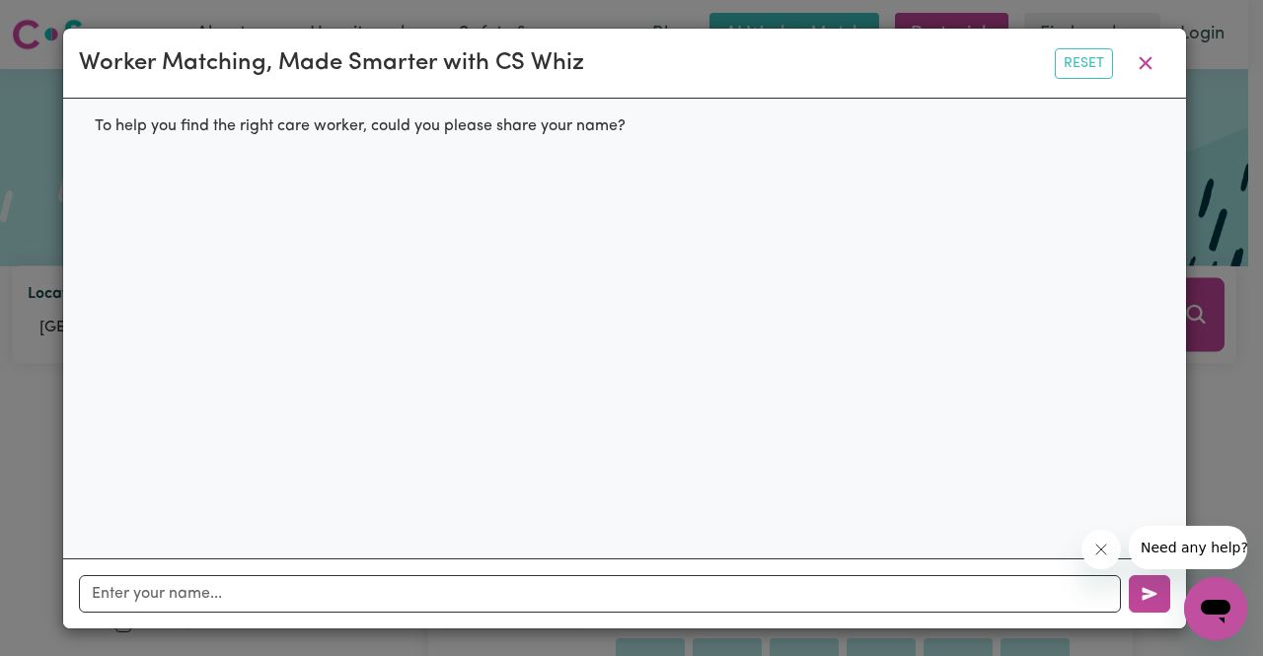
drag, startPoint x: 556, startPoint y: 199, endPoint x: 553, endPoint y: 184, distance: 15.1
click at [556, 197] on div "To help you find the right care worker, could you please share your name?" at bounding box center [624, 329] width 1123 height 460
click at [1143, 69] on icon "button" at bounding box center [1145, 63] width 24 height 24
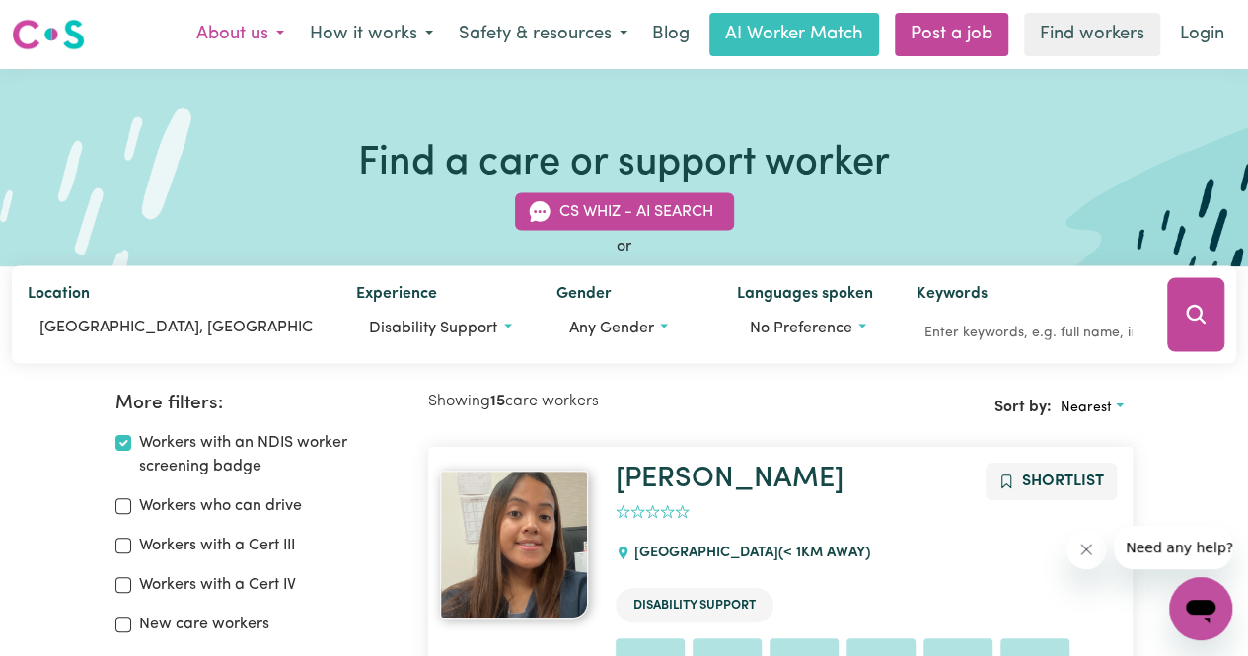
click at [231, 28] on button "About us" at bounding box center [239, 34] width 113 height 41
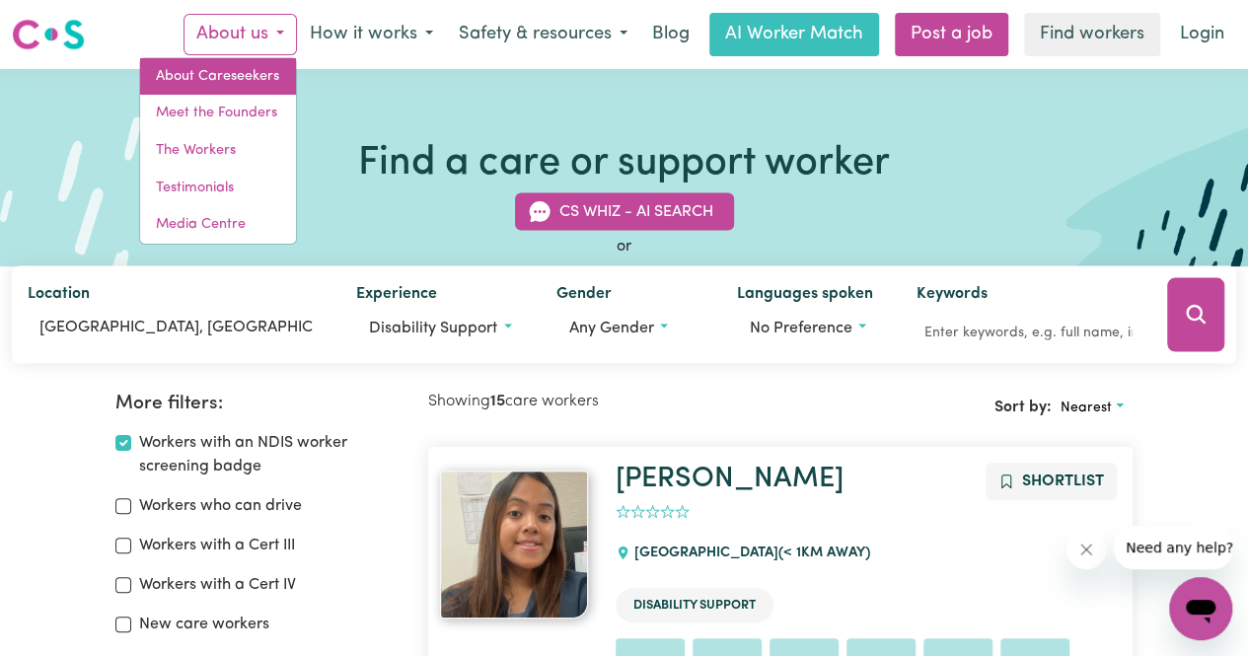
click at [213, 66] on link "About Careseekers" at bounding box center [218, 76] width 156 height 37
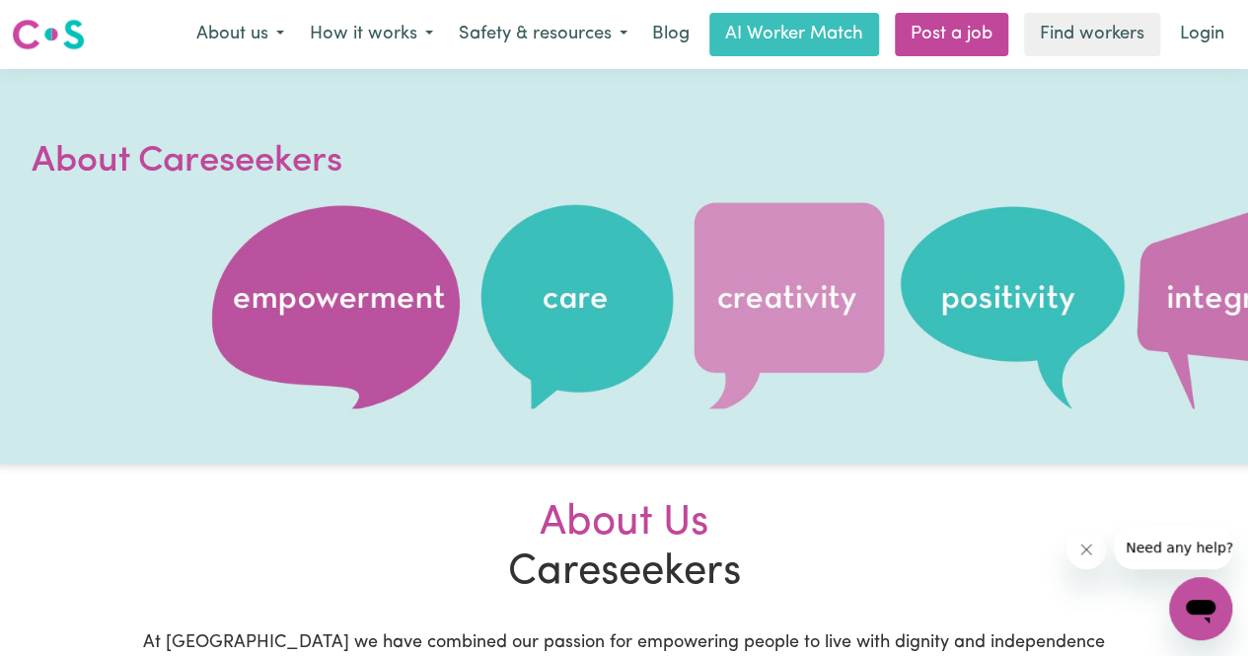
scroll to position [296, 0]
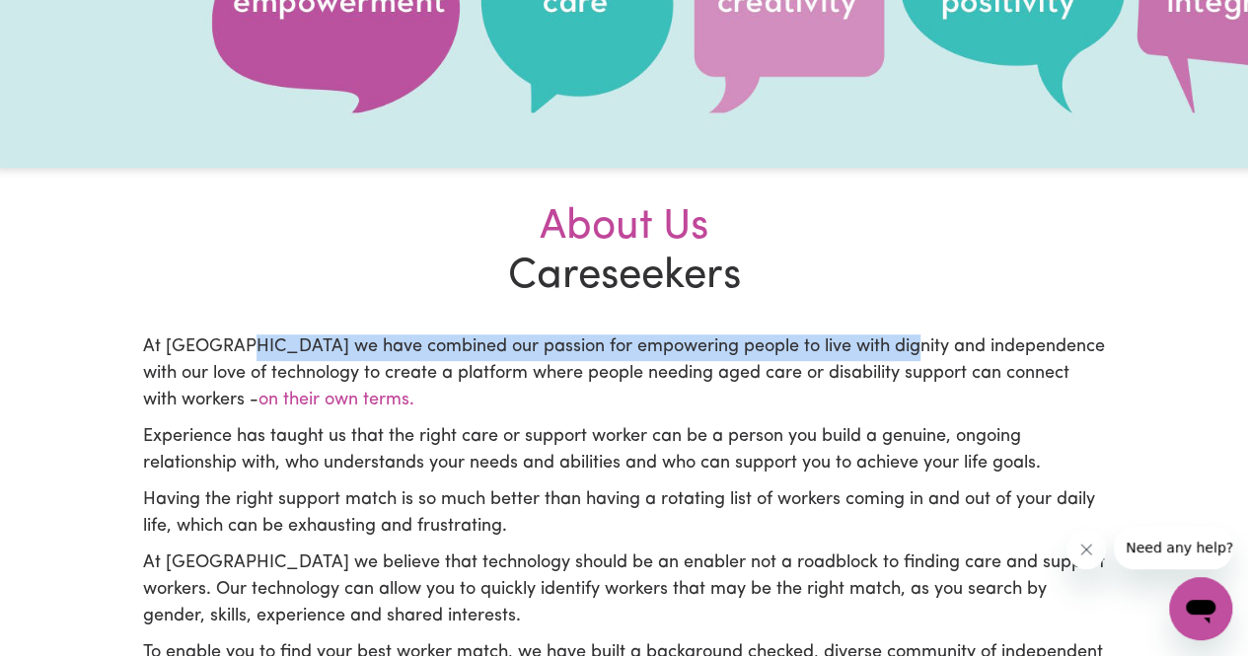
drag, startPoint x: 236, startPoint y: 338, endPoint x: 886, endPoint y: 348, distance: 650.1
click at [886, 348] on p "At Careseekers we have combined our passion for empowering people to live with …" at bounding box center [624, 374] width 963 height 80
click at [873, 355] on p "At Careseekers we have combined our passion for empowering people to live with …" at bounding box center [624, 374] width 963 height 80
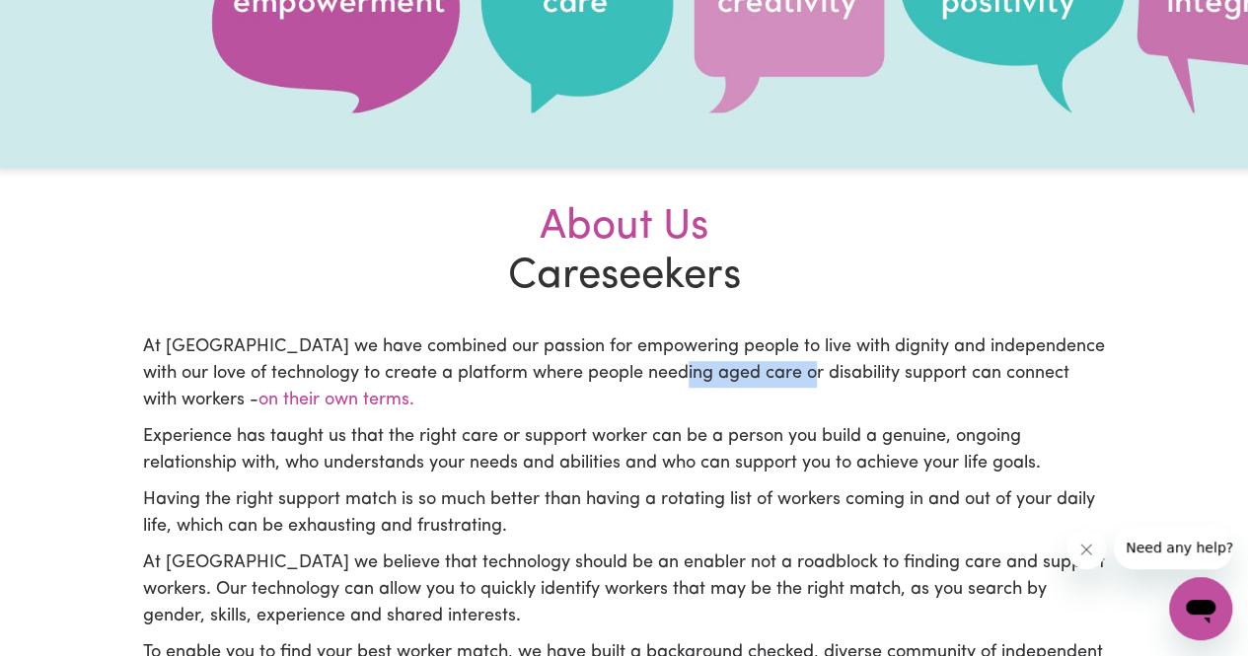
drag, startPoint x: 673, startPoint y: 379, endPoint x: 791, endPoint y: 386, distance: 118.6
click at [791, 386] on p "At Careseekers we have combined our passion for empowering people to live with …" at bounding box center [624, 374] width 963 height 80
